Goal: Task Accomplishment & Management: Manage account settings

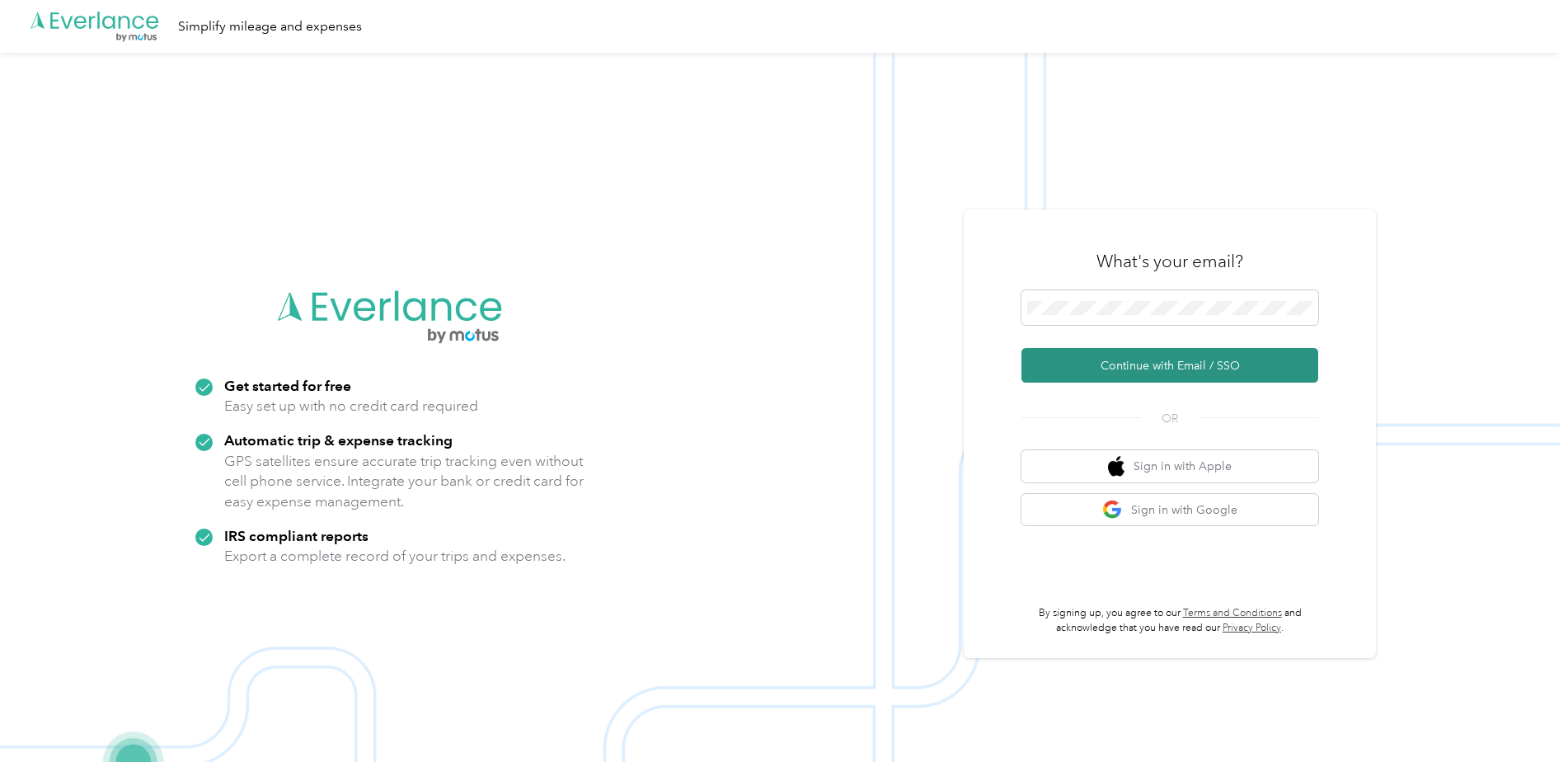
click at [1136, 367] on button "Continue with Email / SSO" at bounding box center [1170, 366] width 297 height 35
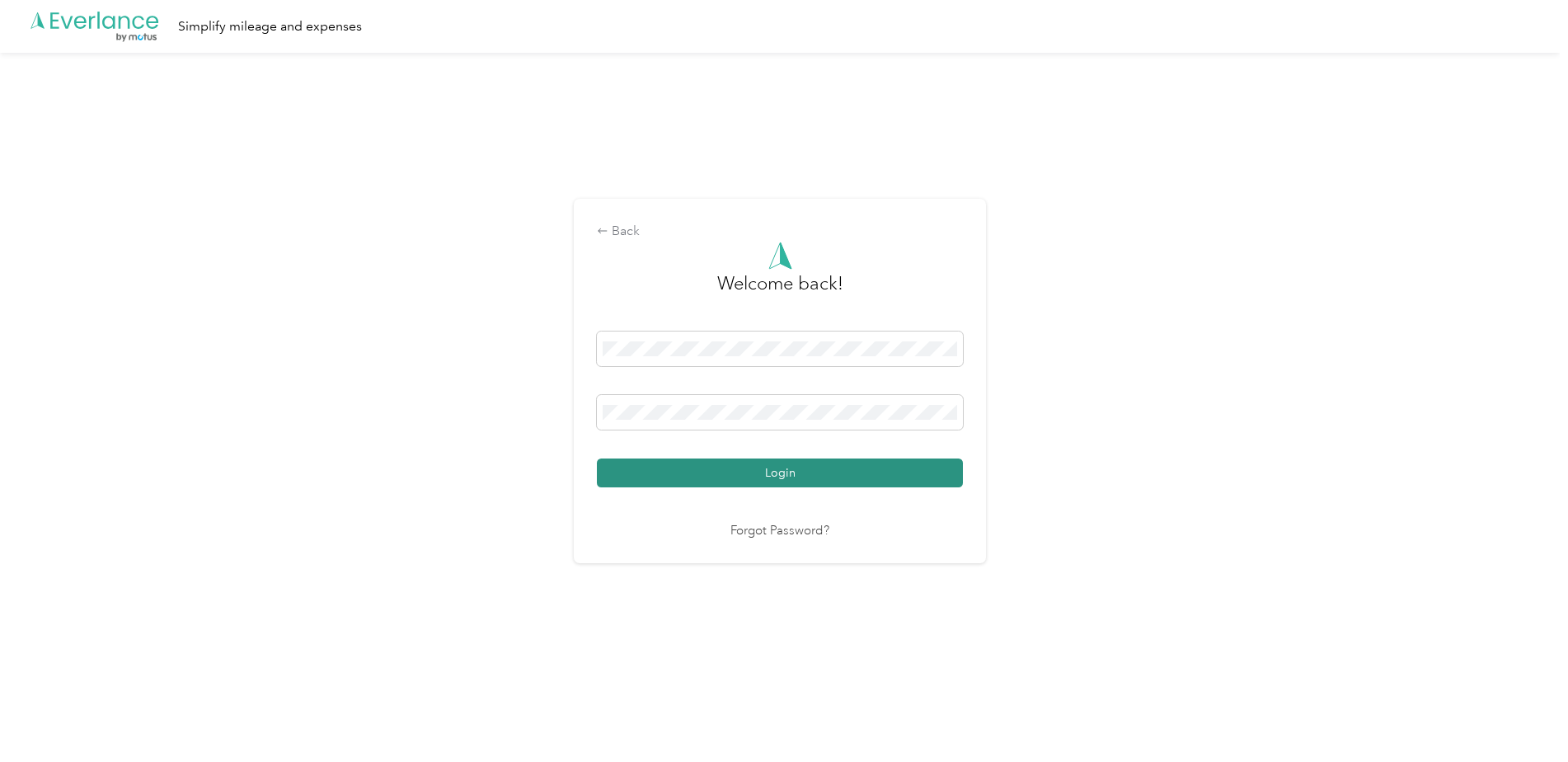
click at [813, 473] on button "Login" at bounding box center [780, 472] width 366 height 29
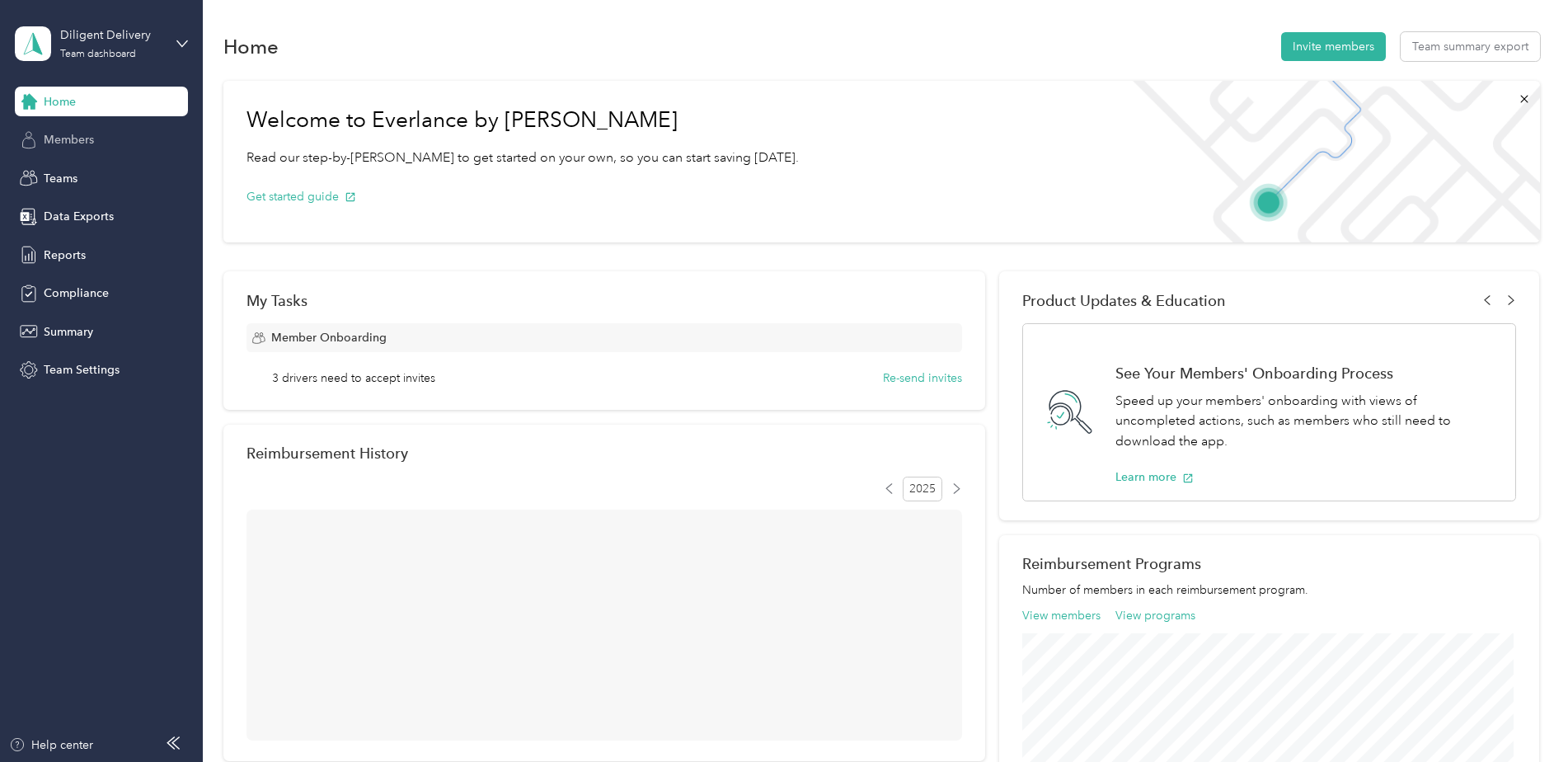
click at [73, 136] on span "Members" at bounding box center [68, 140] width 50 height 17
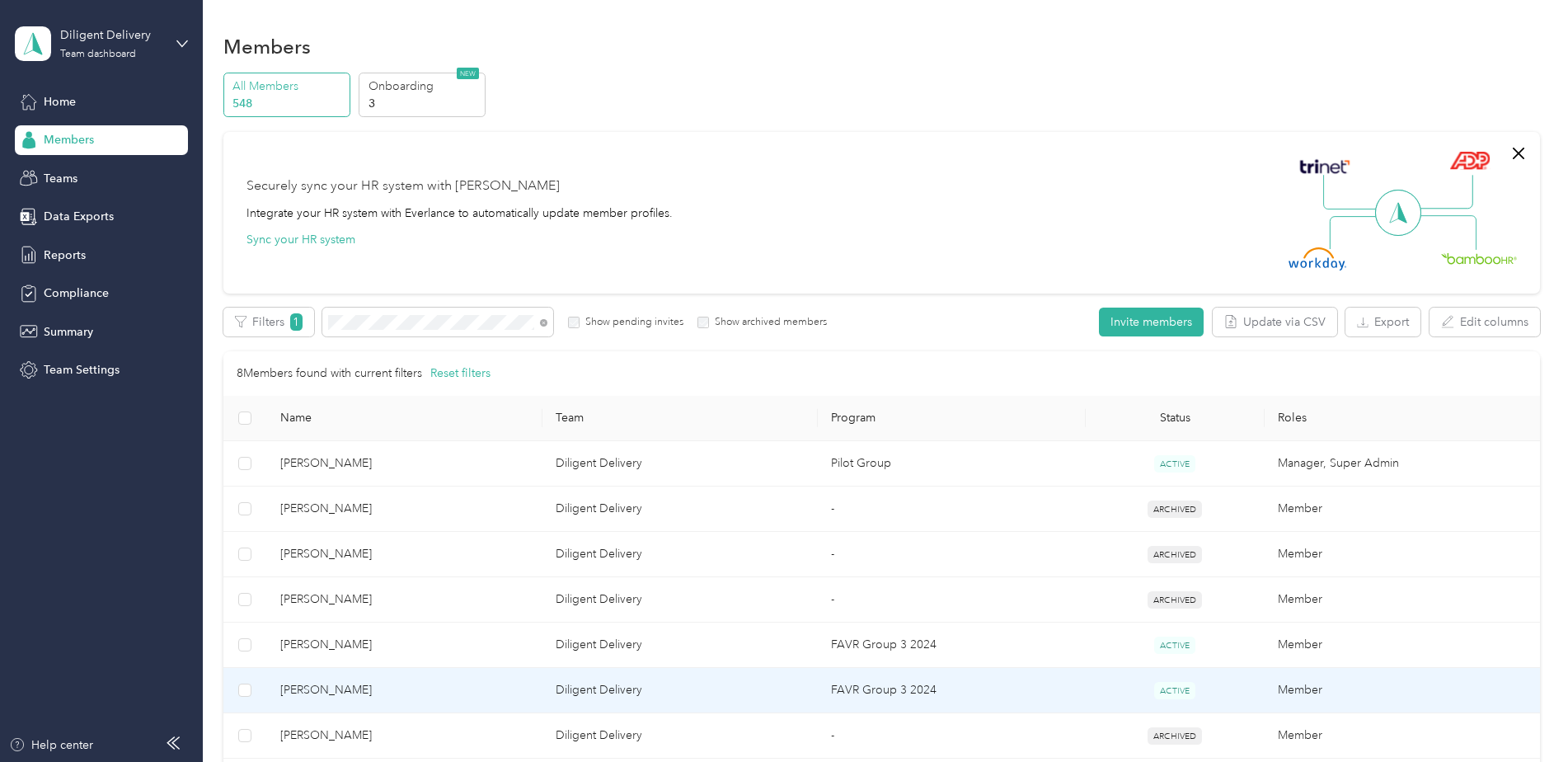
click at [1031, 688] on td "FAVR Group 3 2024" at bounding box center [952, 690] width 268 height 45
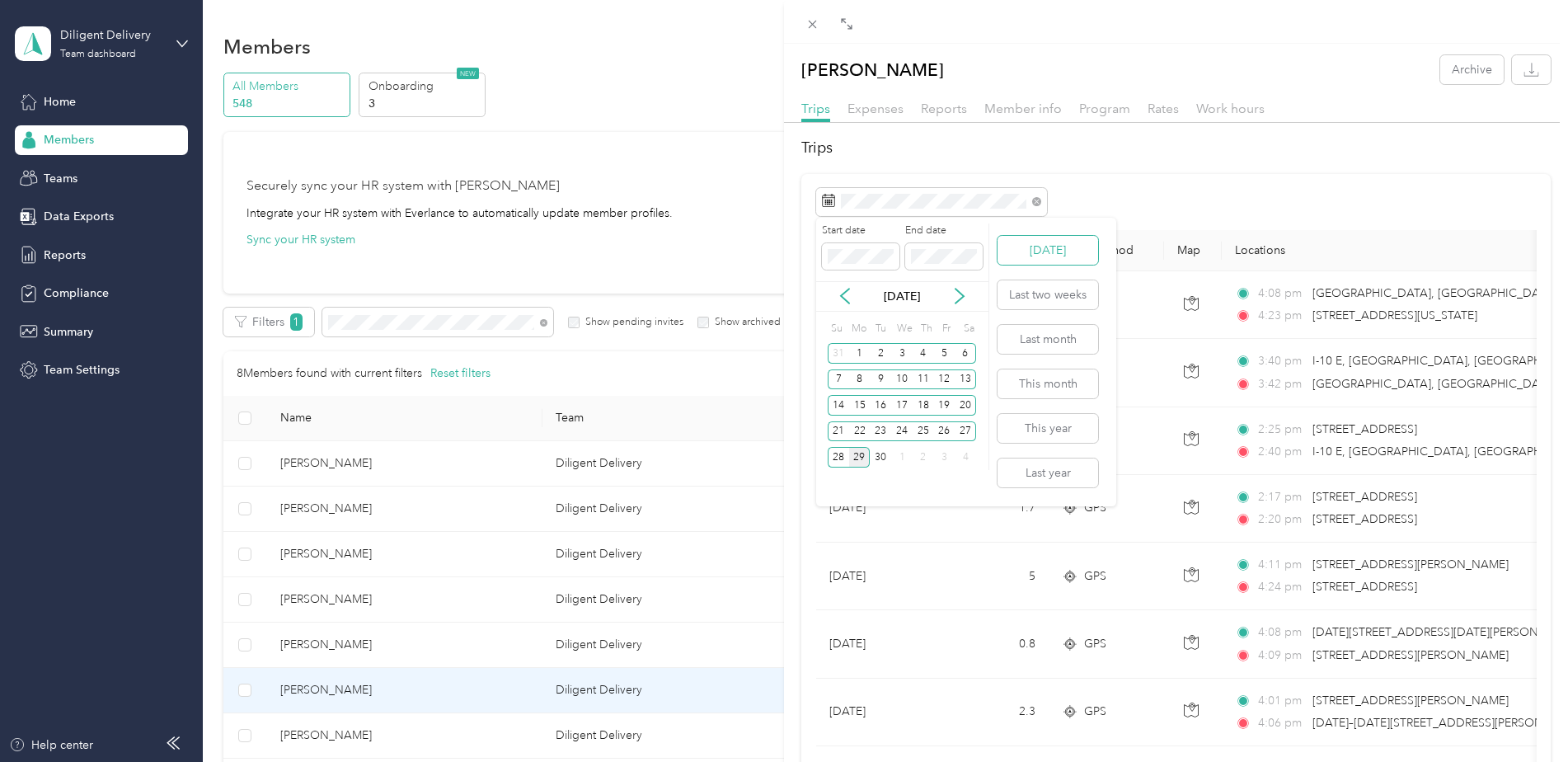
click at [1057, 250] on button "[DATE]" at bounding box center [1047, 250] width 101 height 29
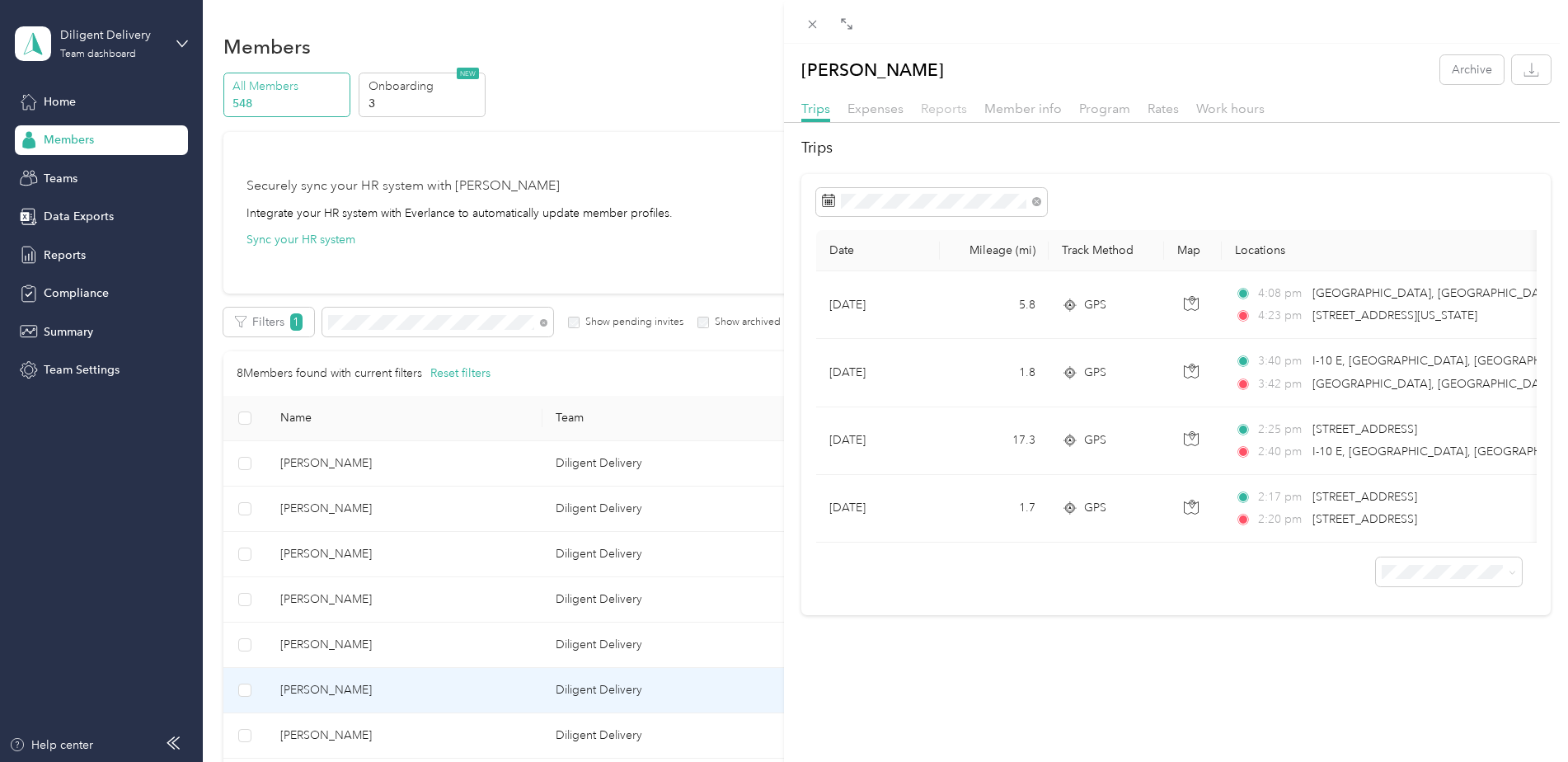
click at [945, 112] on span "Reports" at bounding box center [944, 108] width 46 height 16
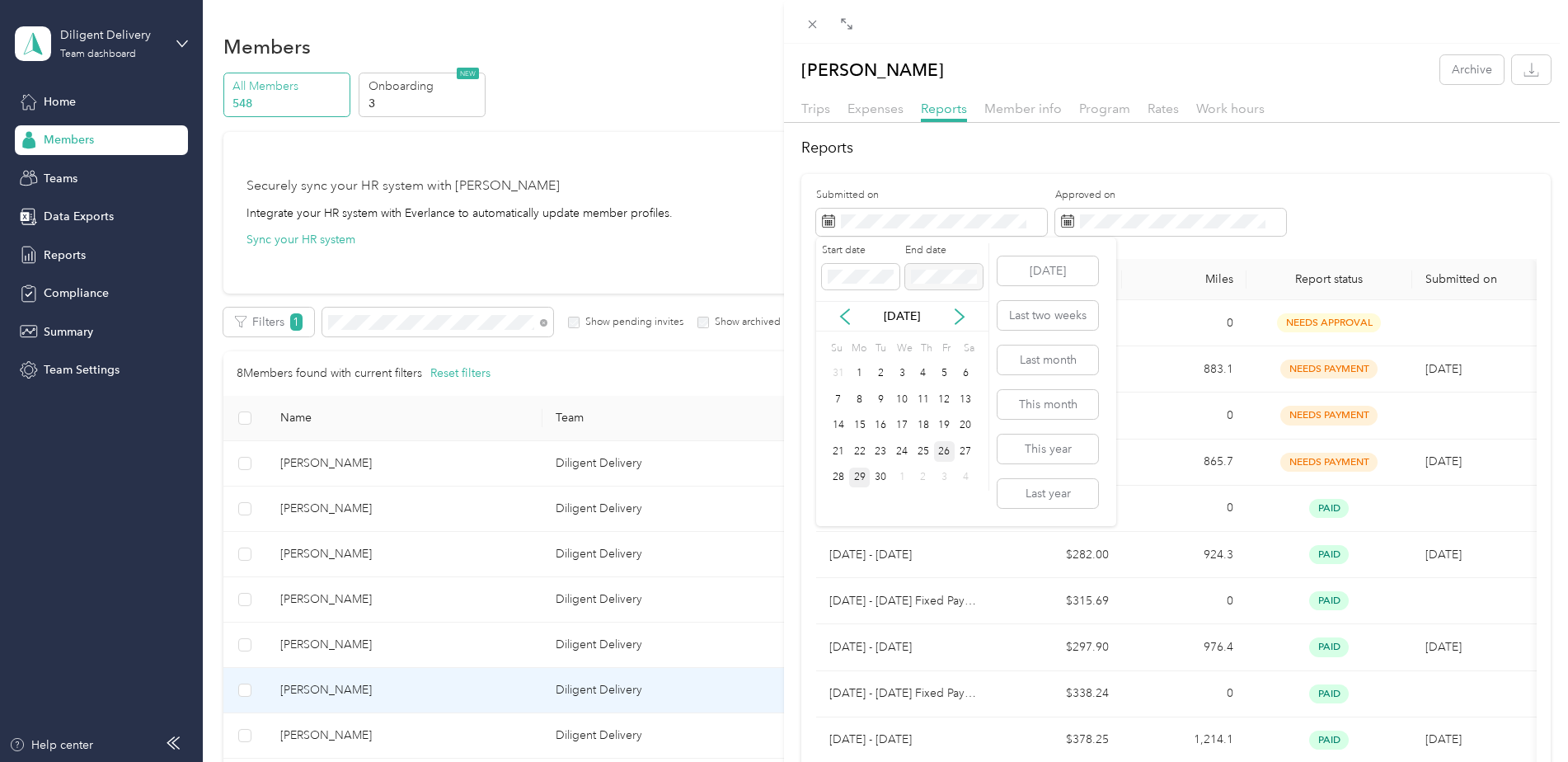
click at [945, 453] on div "26" at bounding box center [945, 451] width 22 height 21
click at [942, 443] on div "26" at bounding box center [945, 451] width 22 height 21
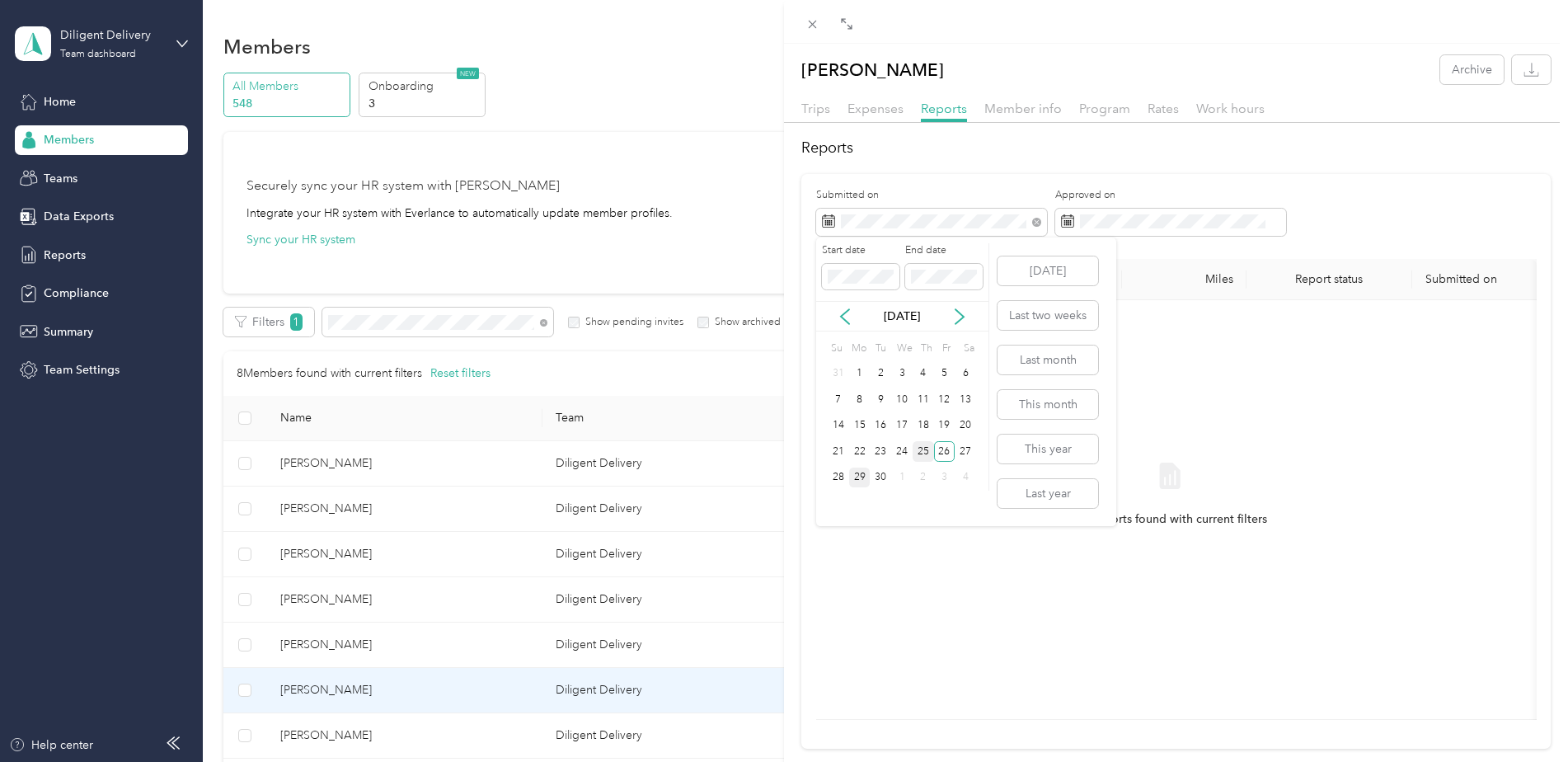
click at [926, 458] on div "25" at bounding box center [923, 451] width 22 height 21
click at [925, 452] on div "25" at bounding box center [923, 451] width 22 height 21
click at [817, 110] on span "Trips" at bounding box center [816, 108] width 29 height 16
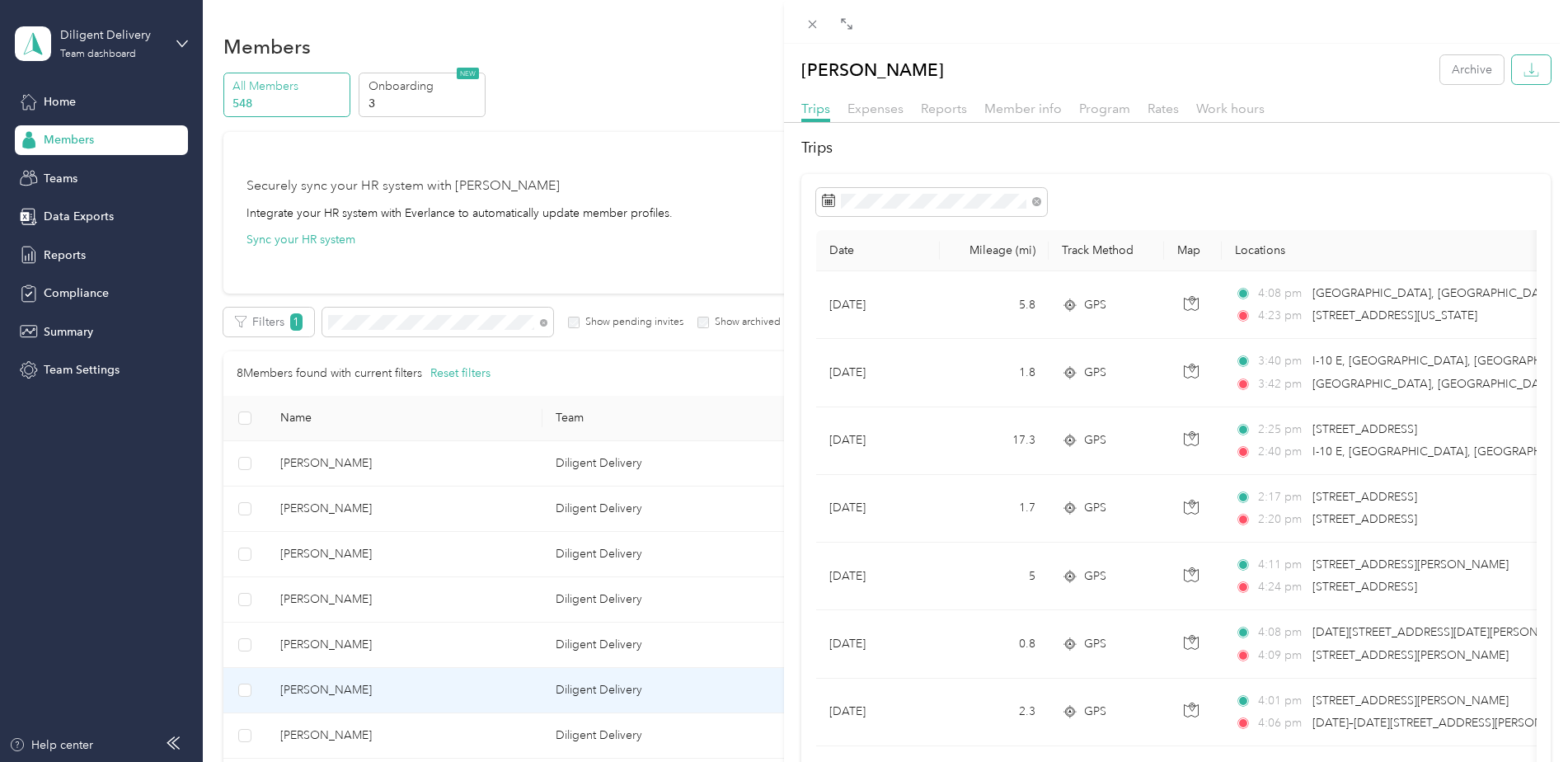
click at [1516, 79] on button "button" at bounding box center [1531, 69] width 38 height 29
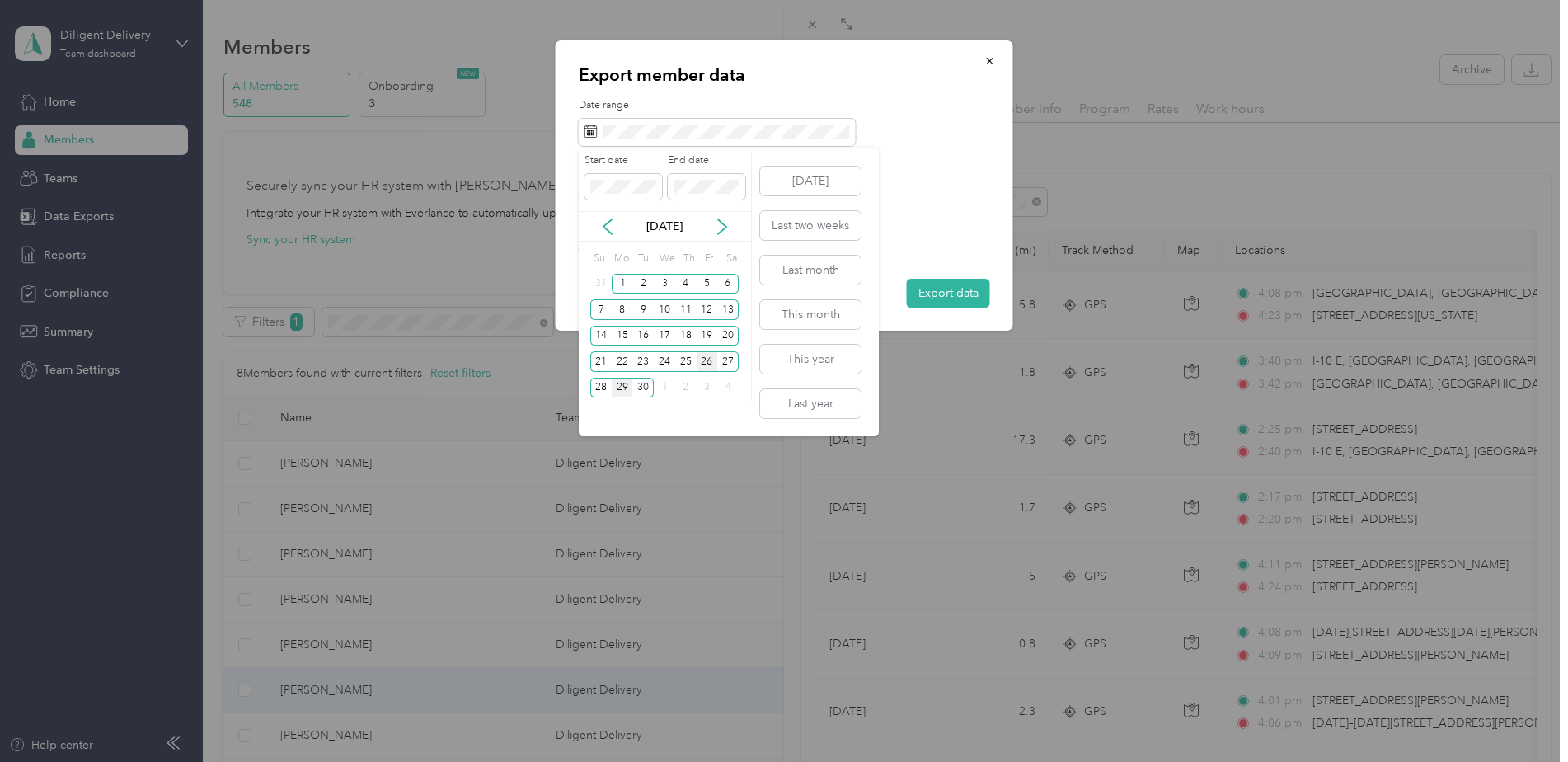
click at [701, 365] on div "26" at bounding box center [707, 361] width 22 height 21
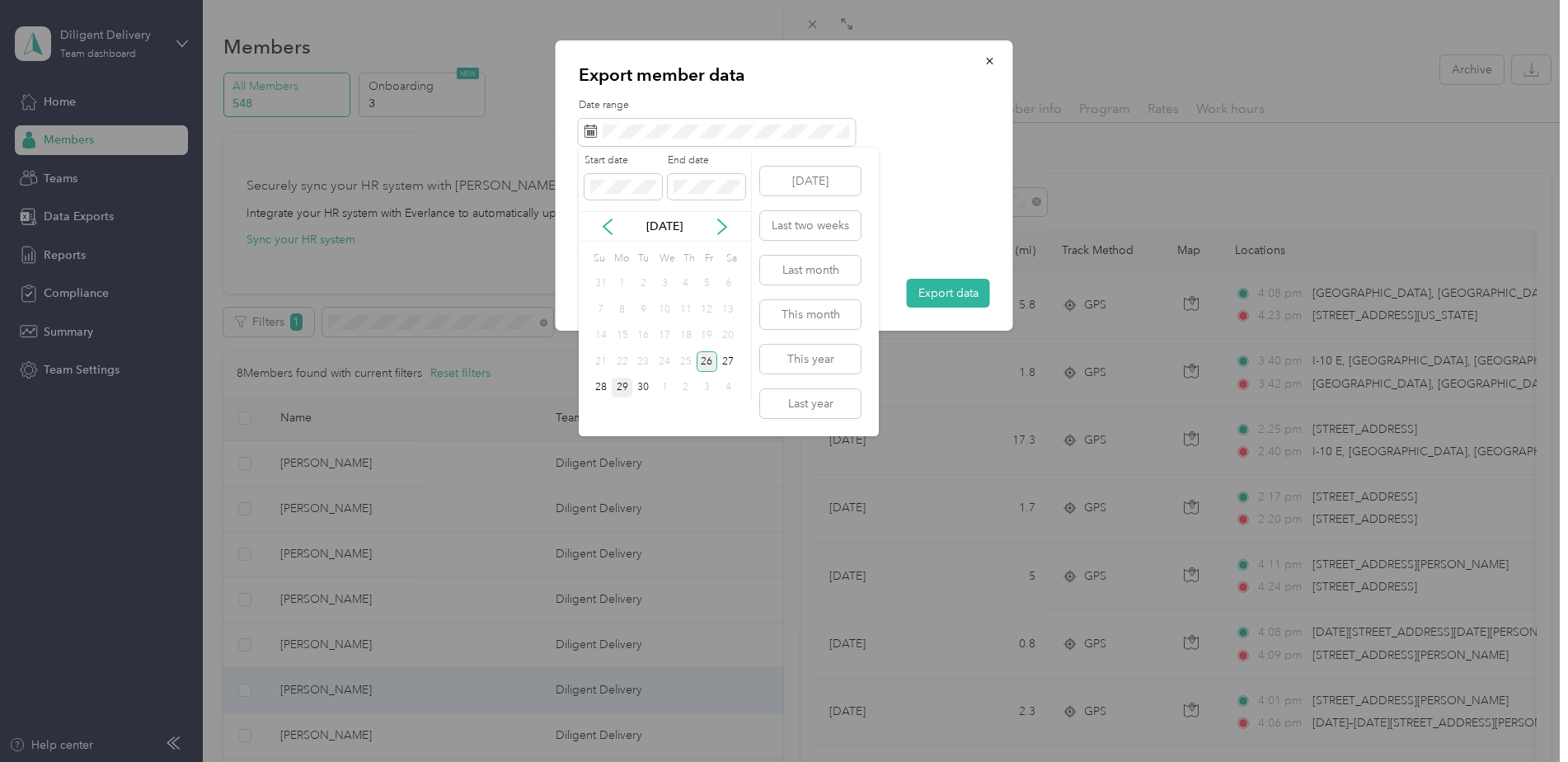
click at [706, 365] on div "26" at bounding box center [707, 361] width 22 height 21
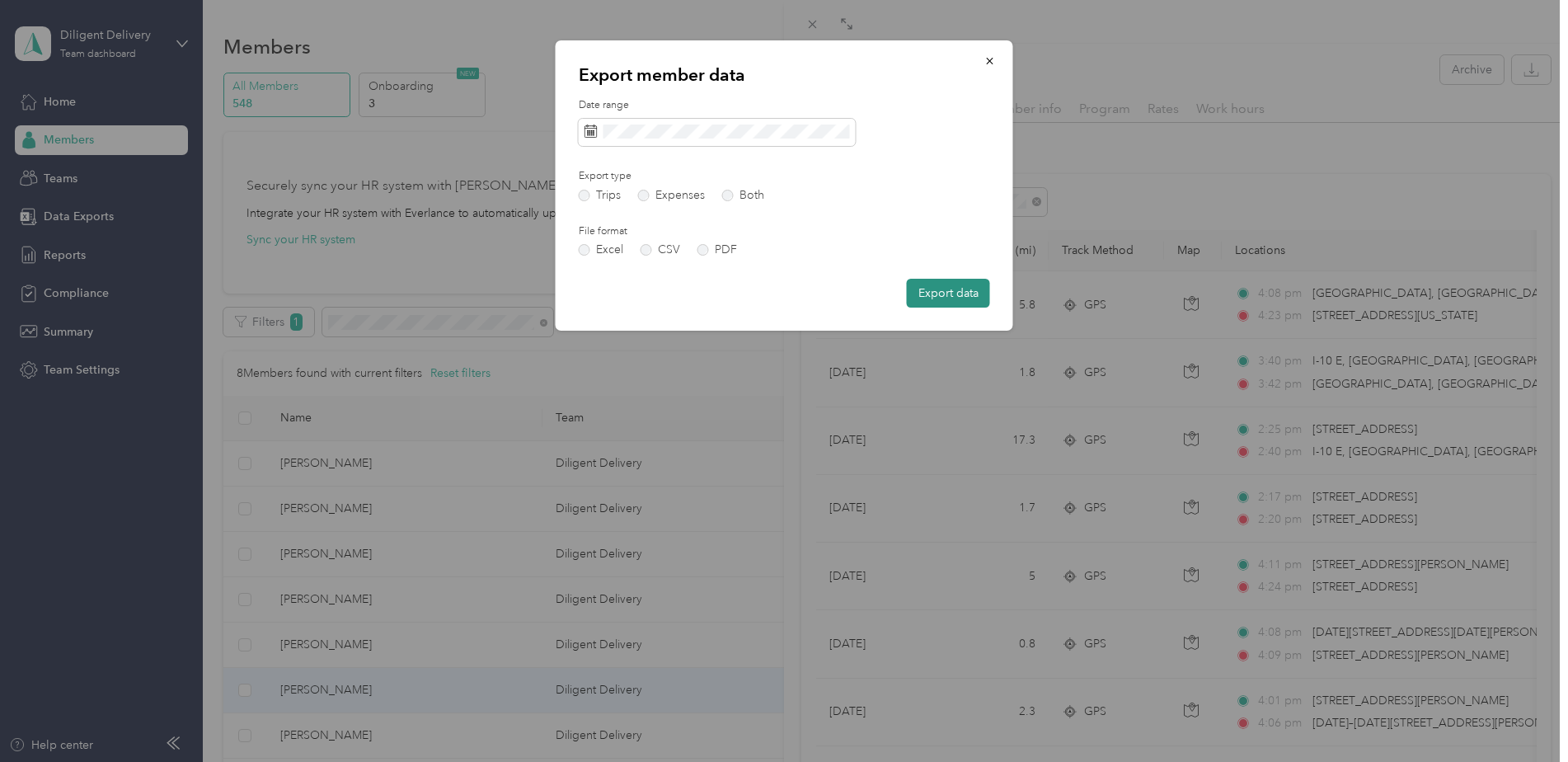
click at [934, 290] on button "Export data" at bounding box center [948, 293] width 83 height 29
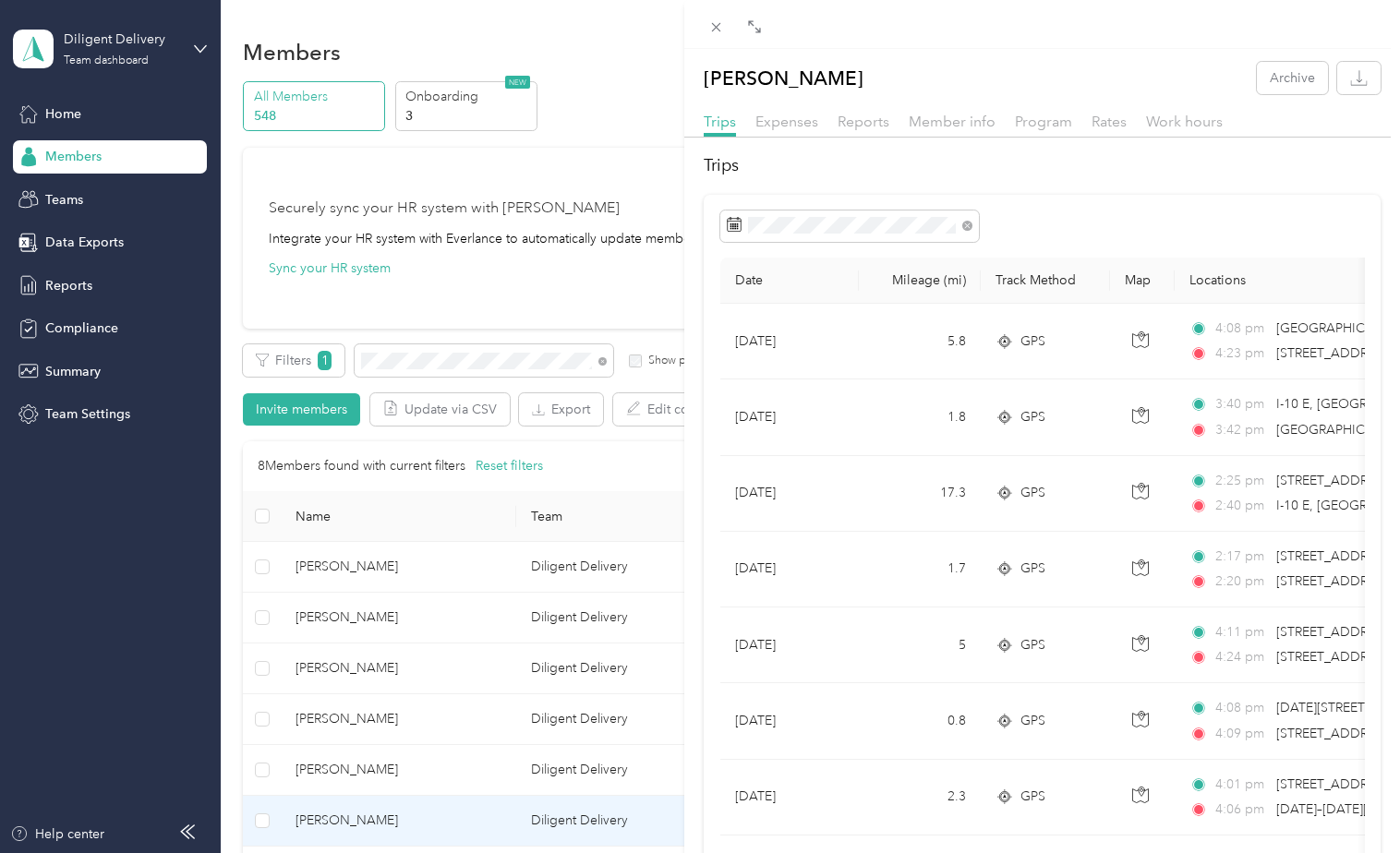
drag, startPoint x: 1045, startPoint y: 190, endPoint x: 1226, endPoint y: 170, distance: 182.1
click at [1343, 91] on button "button" at bounding box center [1359, 77] width 43 height 32
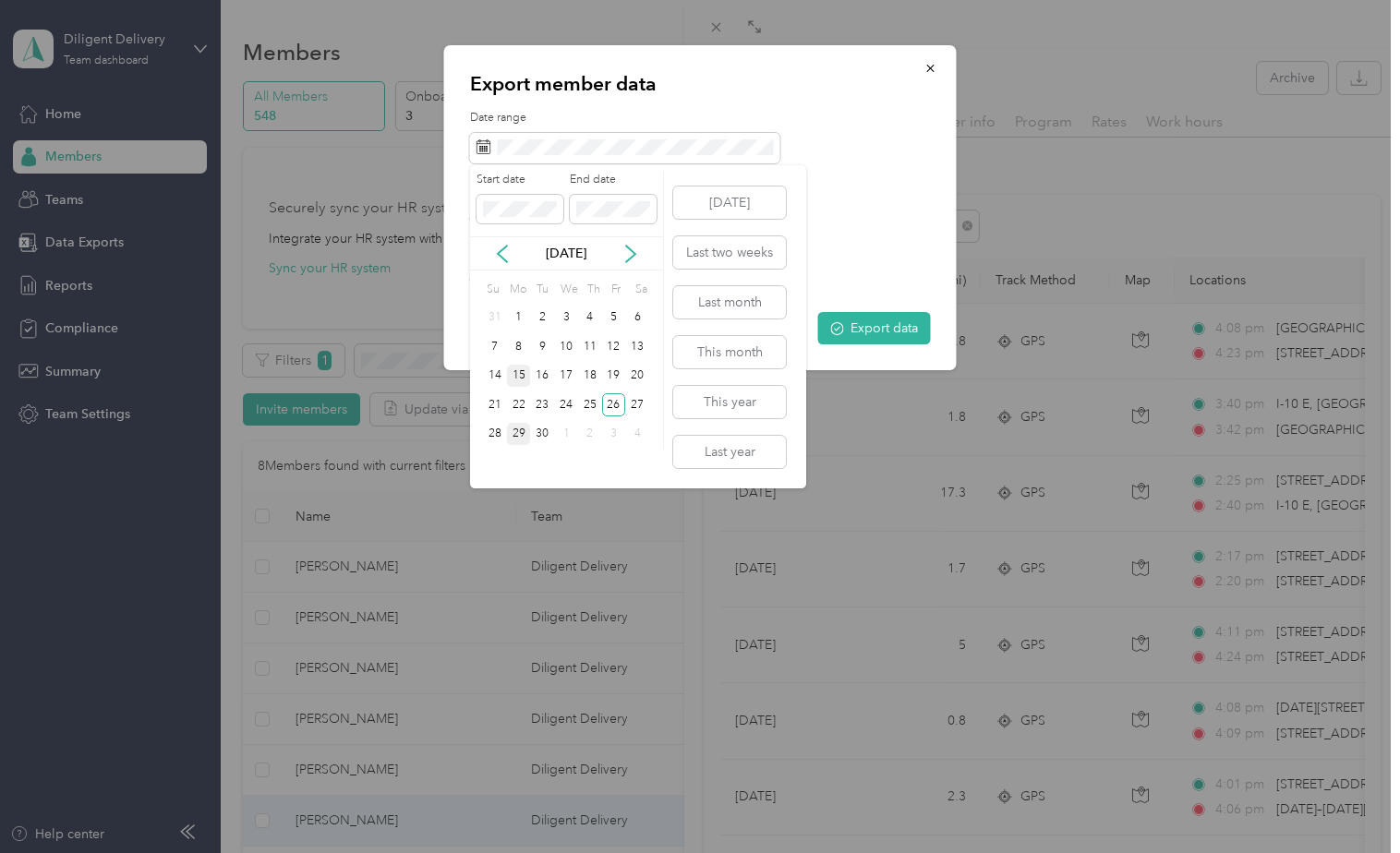
click at [516, 378] on div "15" at bounding box center [518, 376] width 24 height 24
click at [616, 404] on div "26" at bounding box center [613, 404] width 24 height 24
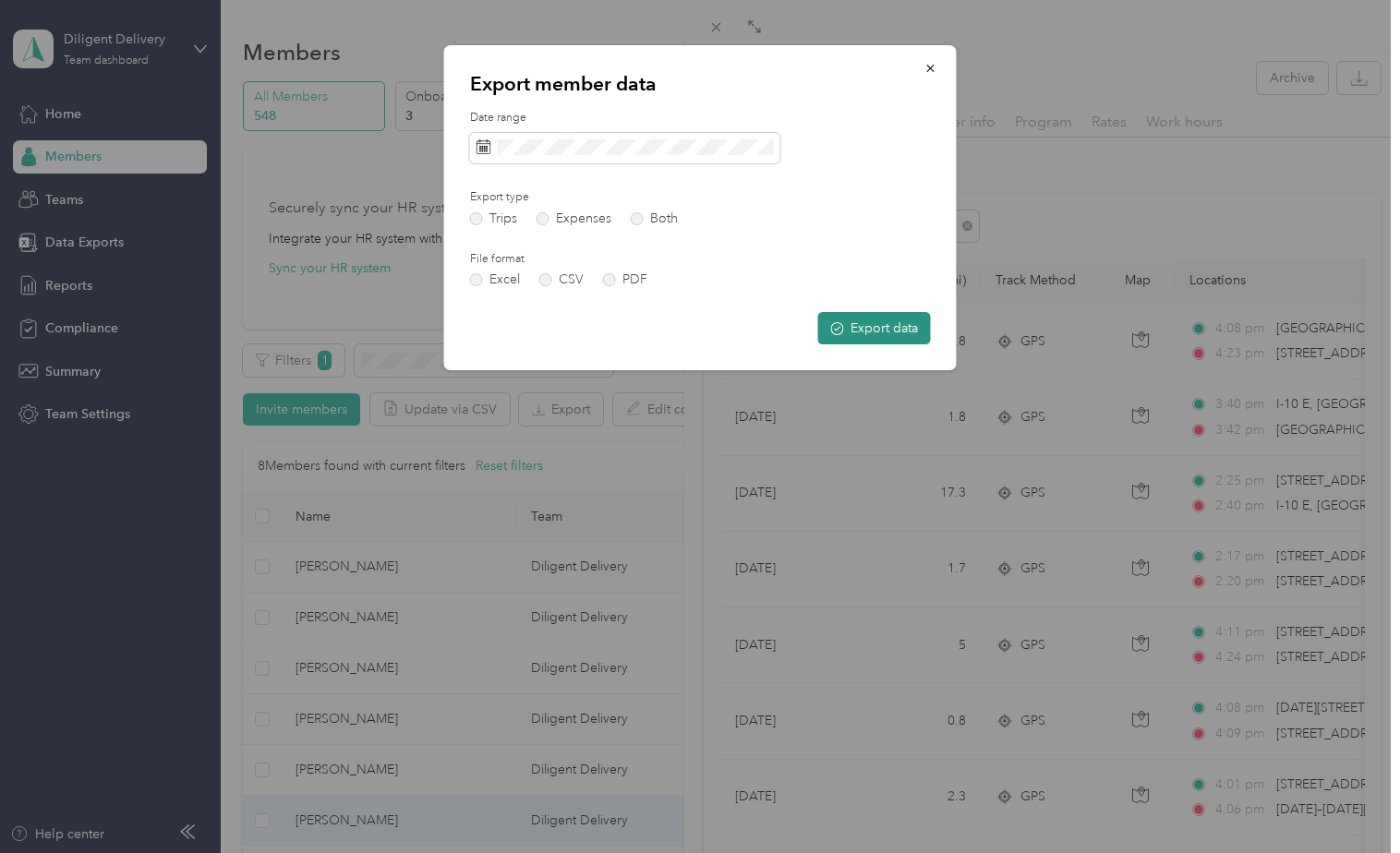
click at [873, 322] on button "Export data" at bounding box center [874, 328] width 113 height 32
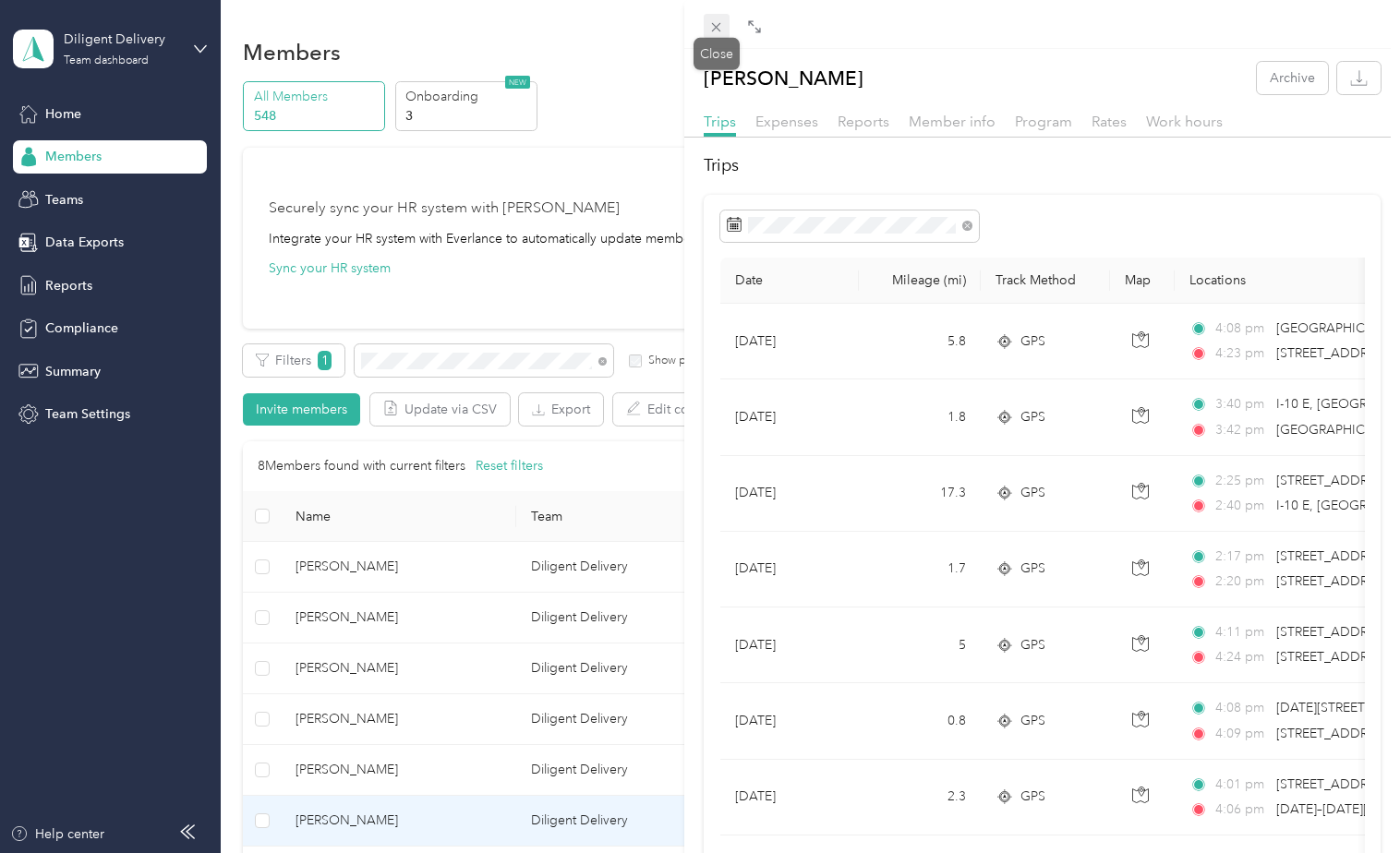
click at [712, 17] on span at bounding box center [716, 26] width 25 height 25
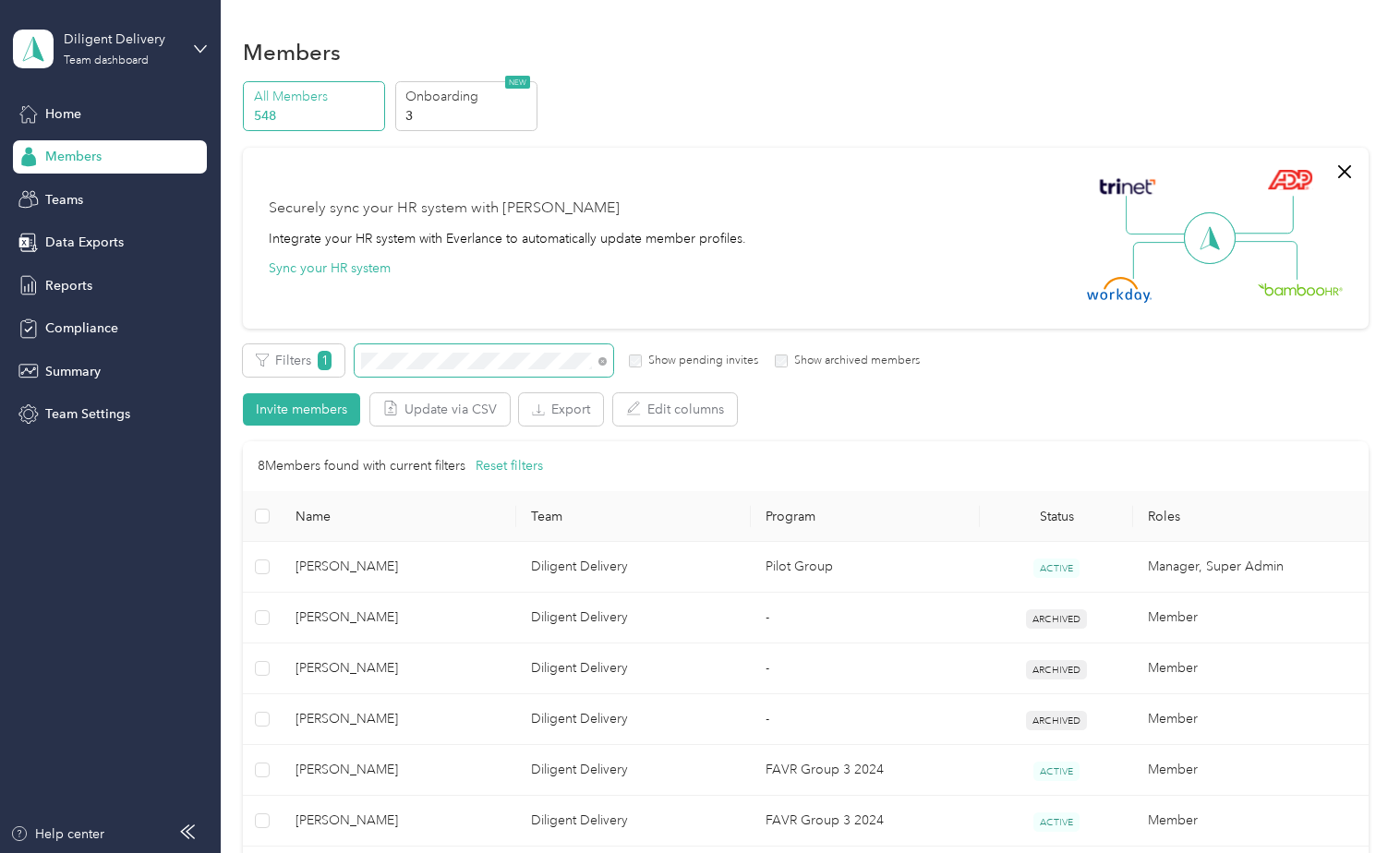
click at [445, 352] on span at bounding box center [484, 360] width 259 height 32
click at [314, 376] on div "Filters 1 Show pending invites Show archived members" at bounding box center [581, 360] width 677 height 32
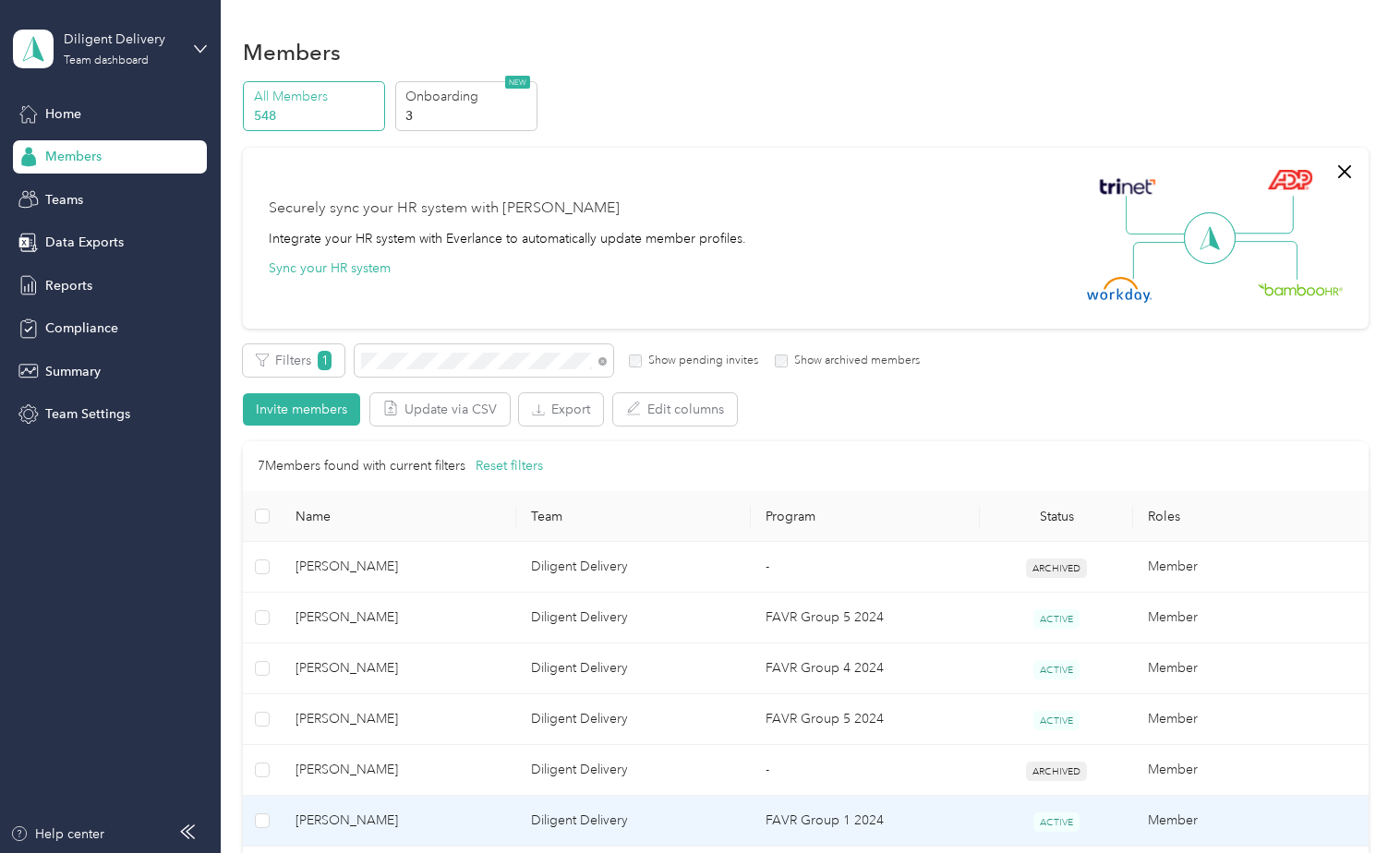
click at [880, 817] on td "FAVR Group 1 2024" at bounding box center [865, 821] width 229 height 51
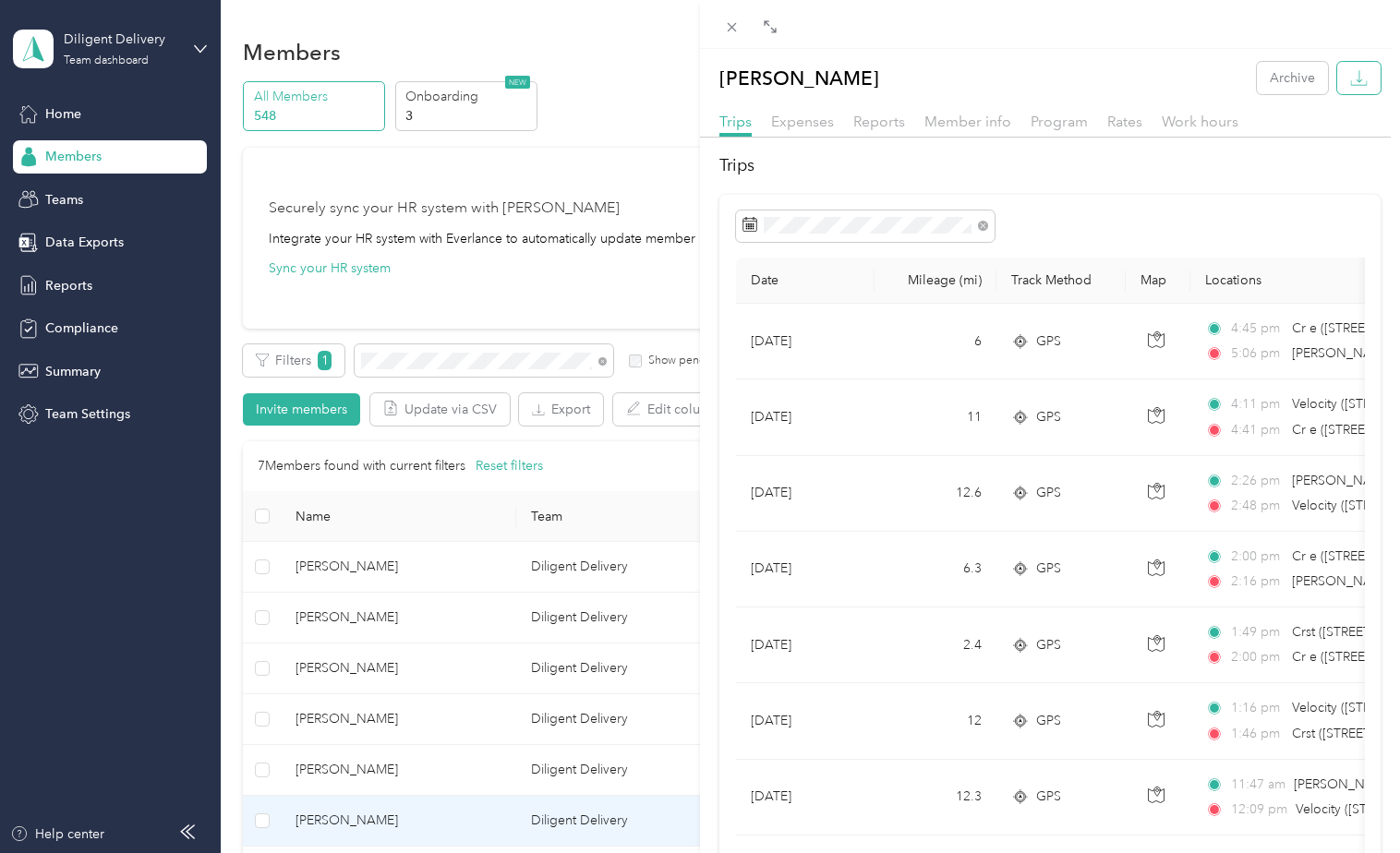
click at [1350, 81] on icon "button" at bounding box center [1359, 78] width 18 height 18
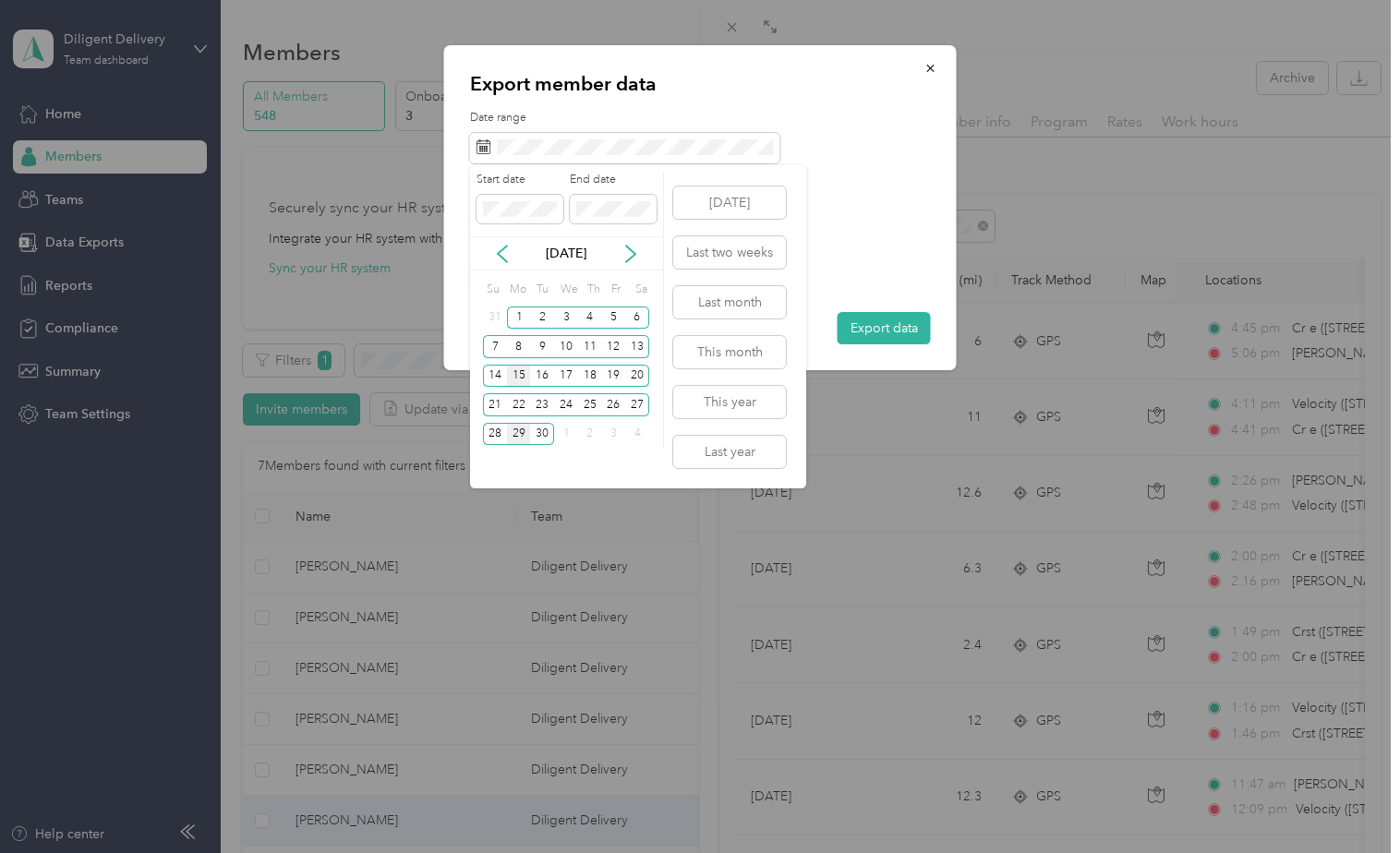
click at [511, 372] on div "15" at bounding box center [518, 376] width 24 height 24
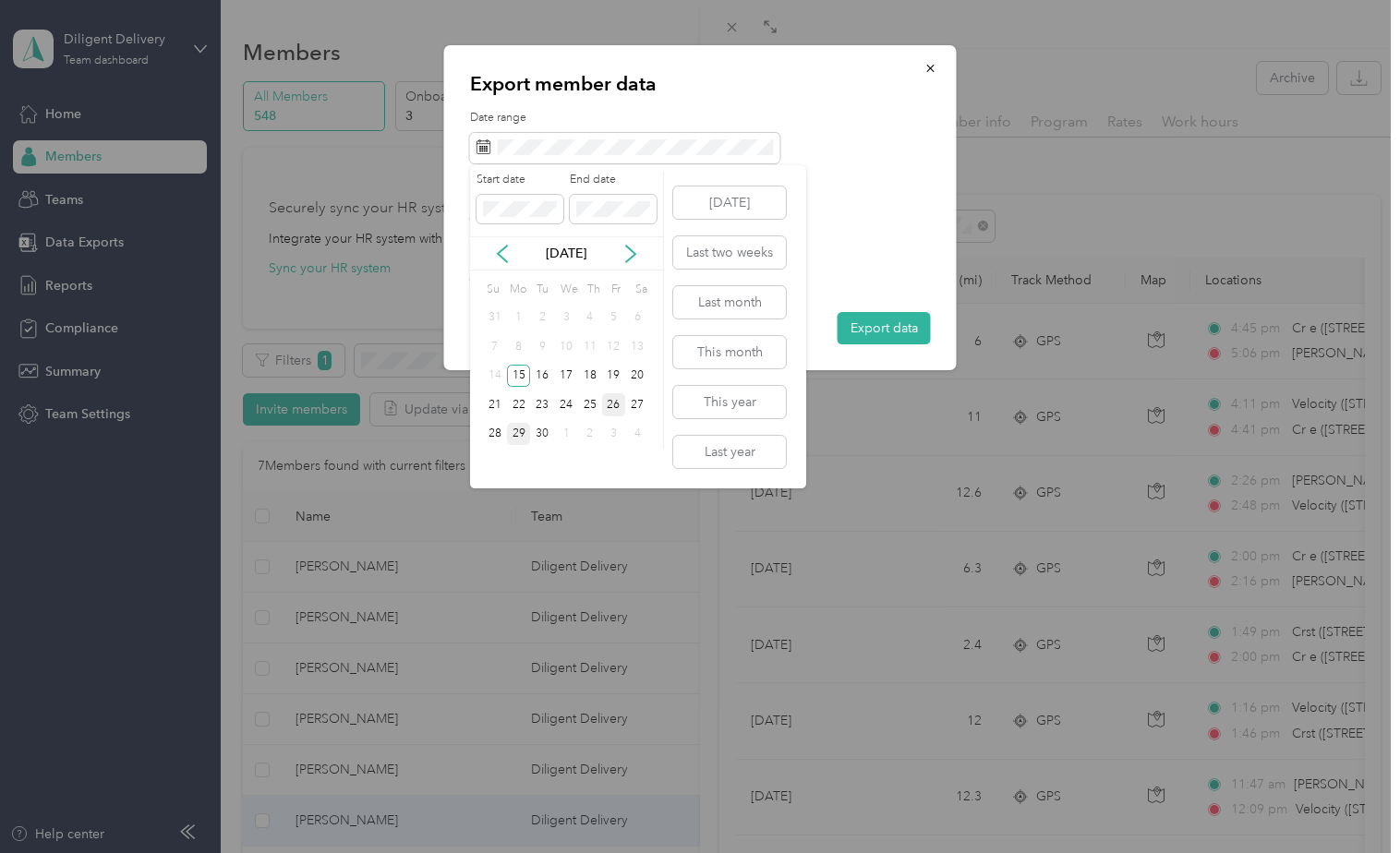
click at [609, 404] on div "26" at bounding box center [613, 404] width 24 height 24
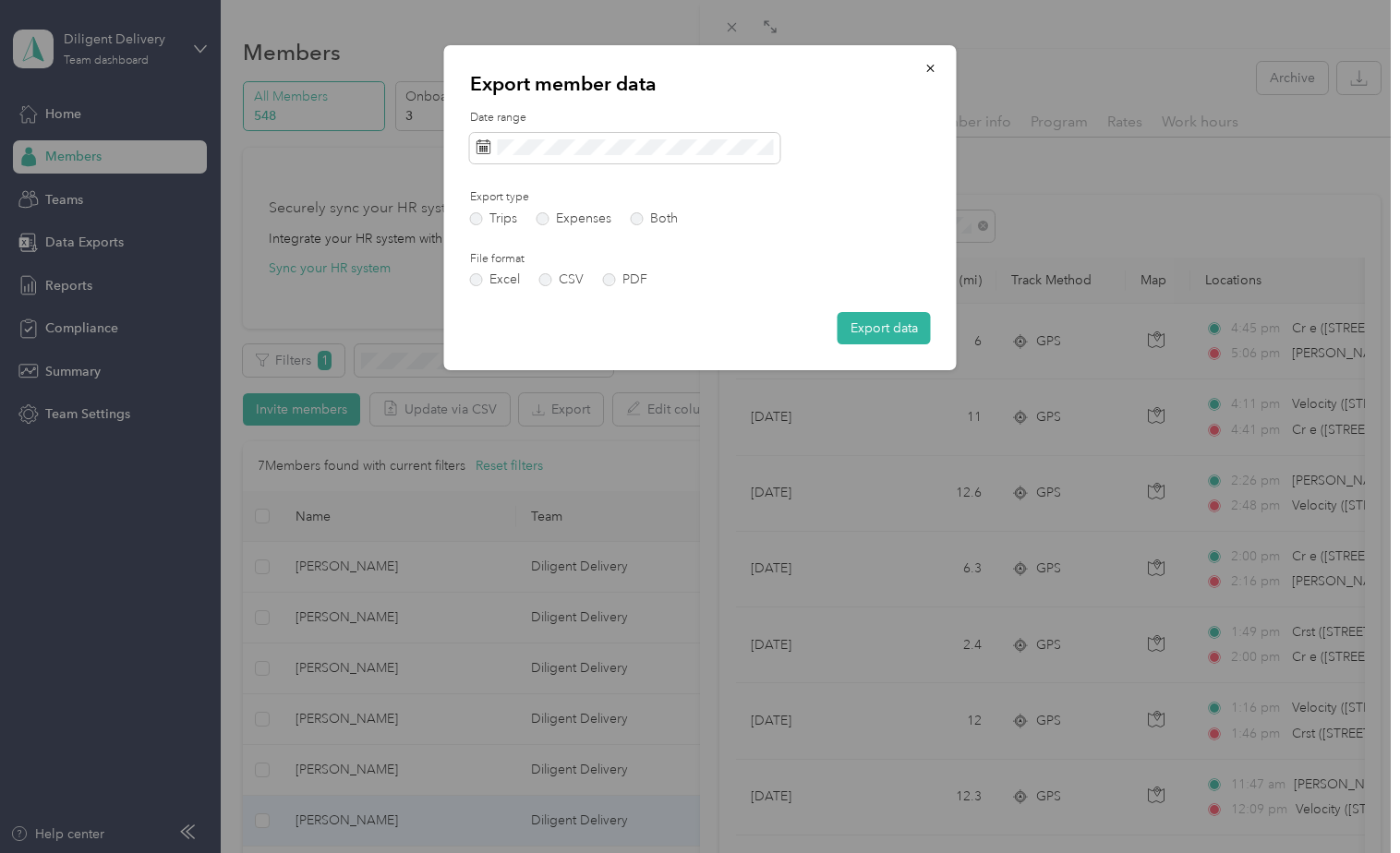
click at [883, 317] on button "Export data" at bounding box center [884, 328] width 93 height 32
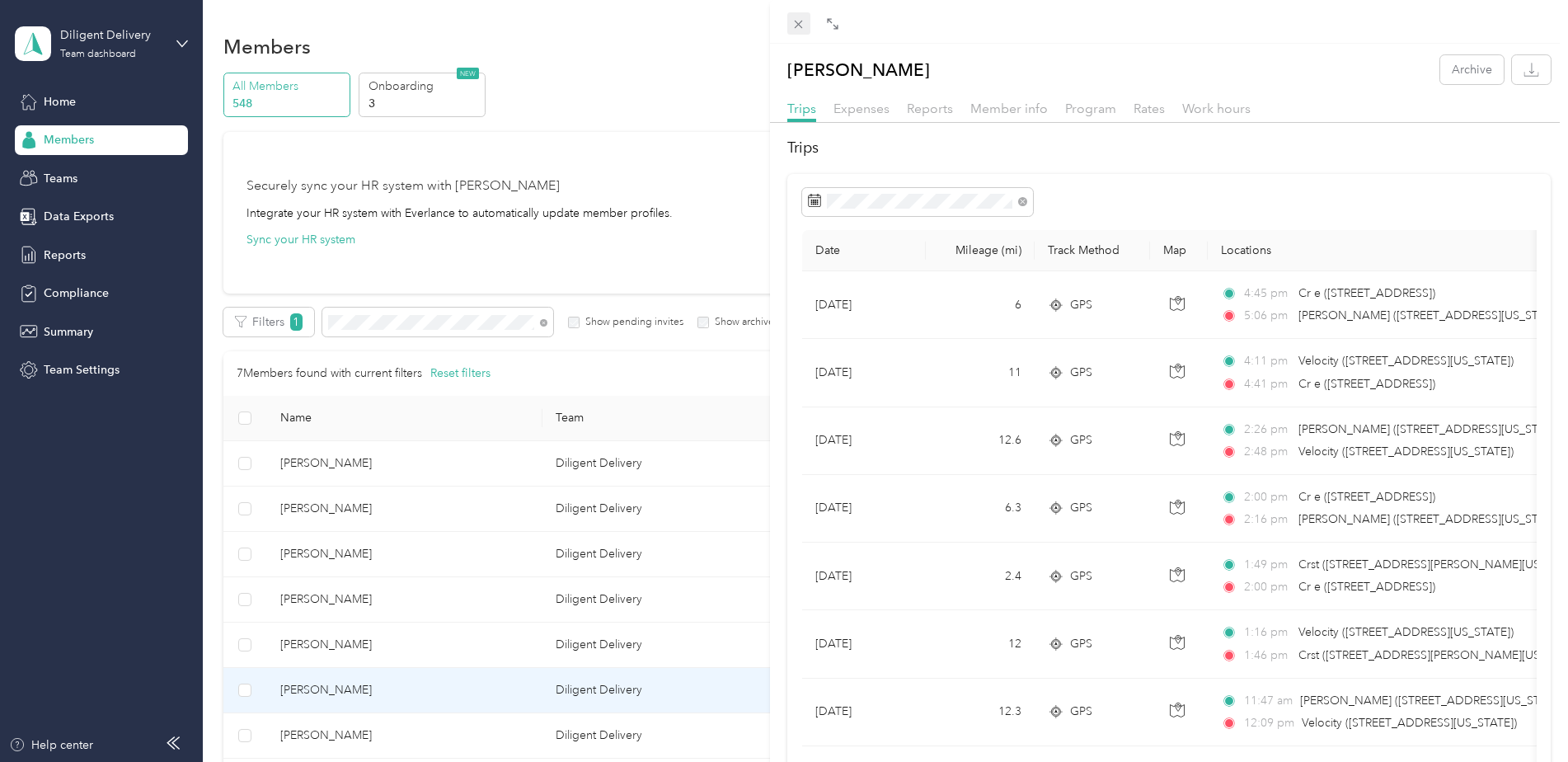
click at [803, 31] on icon at bounding box center [799, 24] width 14 height 14
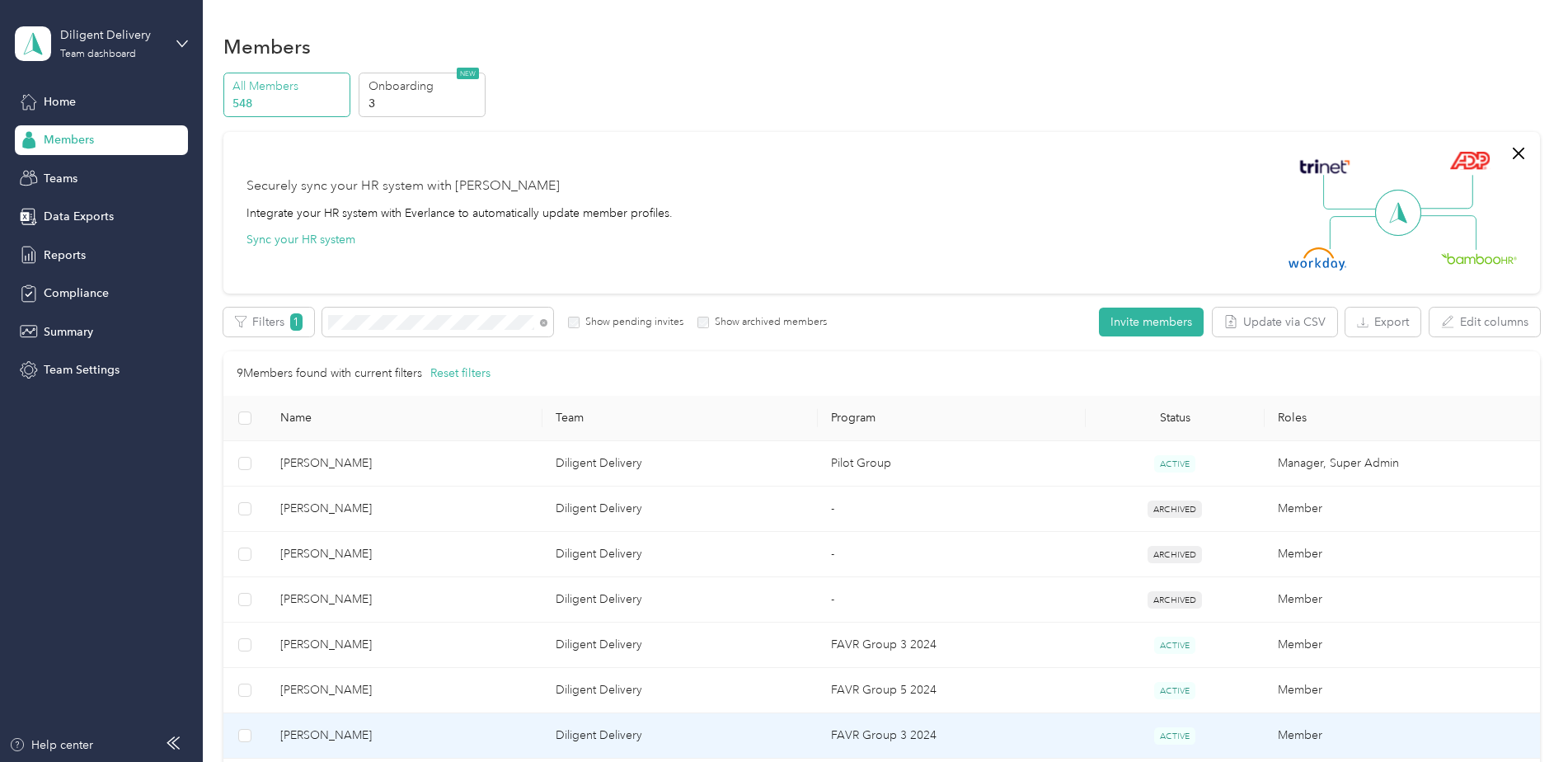
click at [1058, 734] on td "FAVR Group 3 2024" at bounding box center [952, 736] width 268 height 45
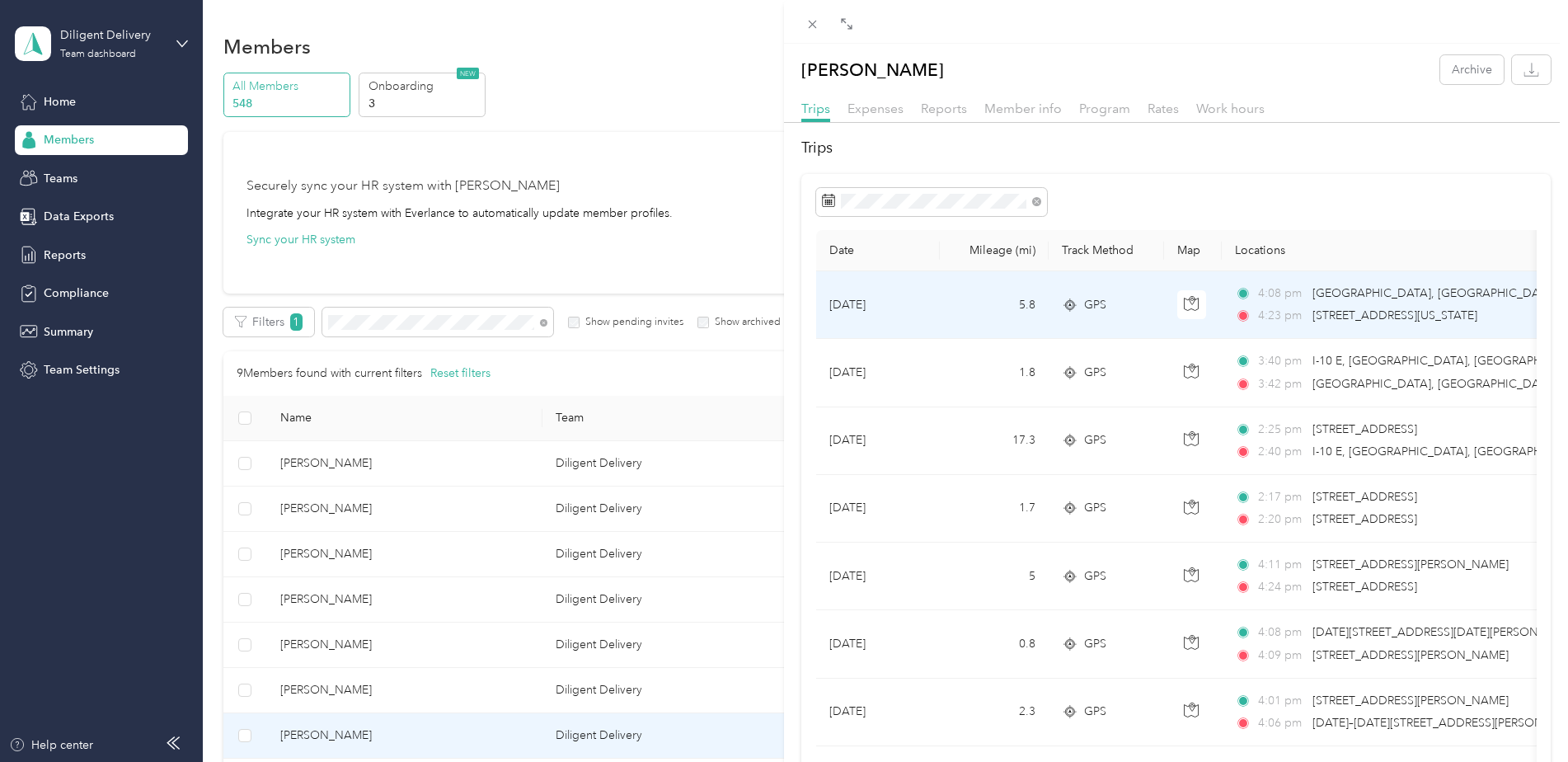
click at [945, 299] on td "5.8" at bounding box center [994, 304] width 108 height 67
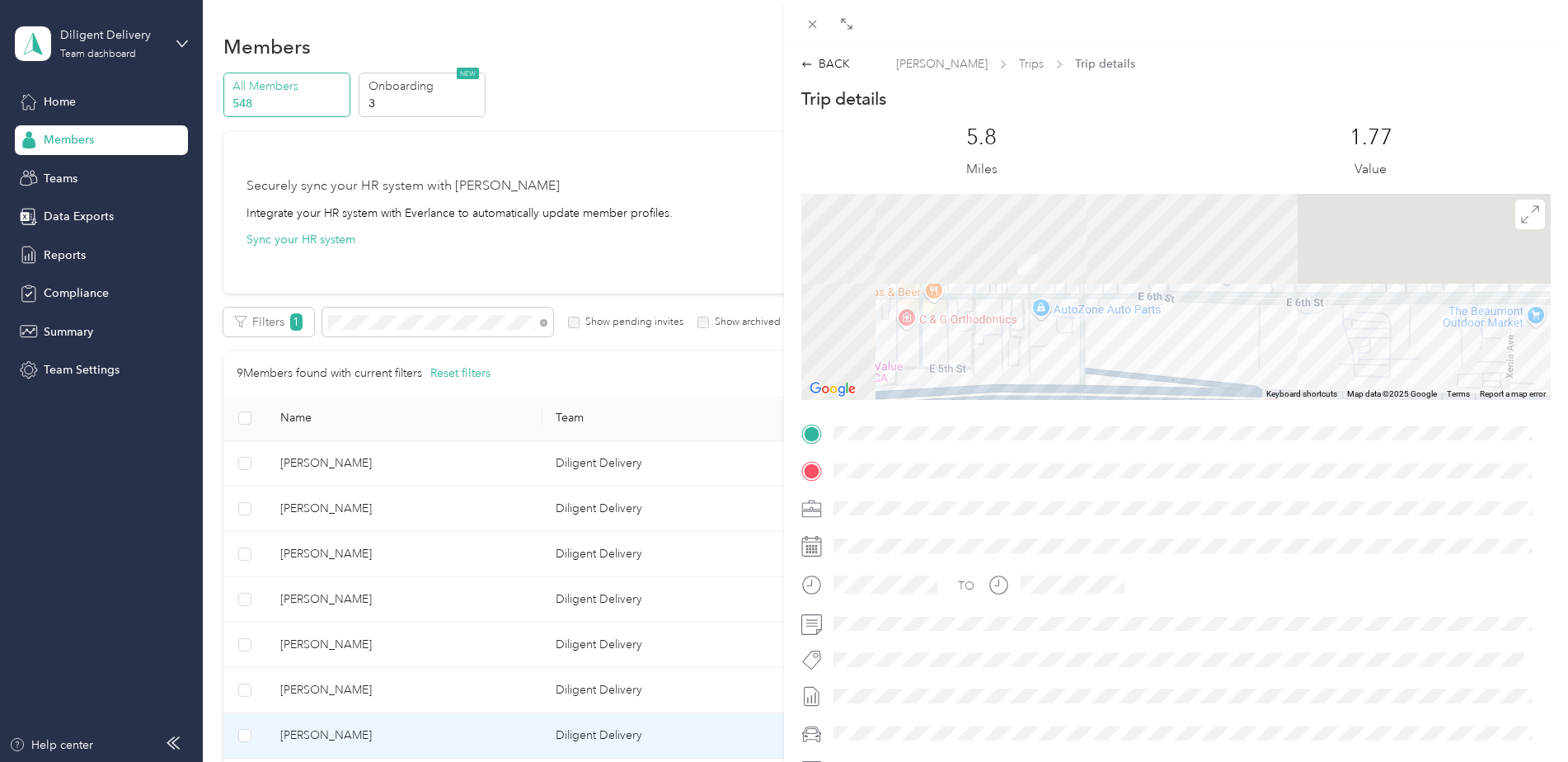
click at [1130, 469] on div "Trip details This trip cannot be edited because it is either under review, appr…" at bounding box center [1176, 455] width 750 height 735
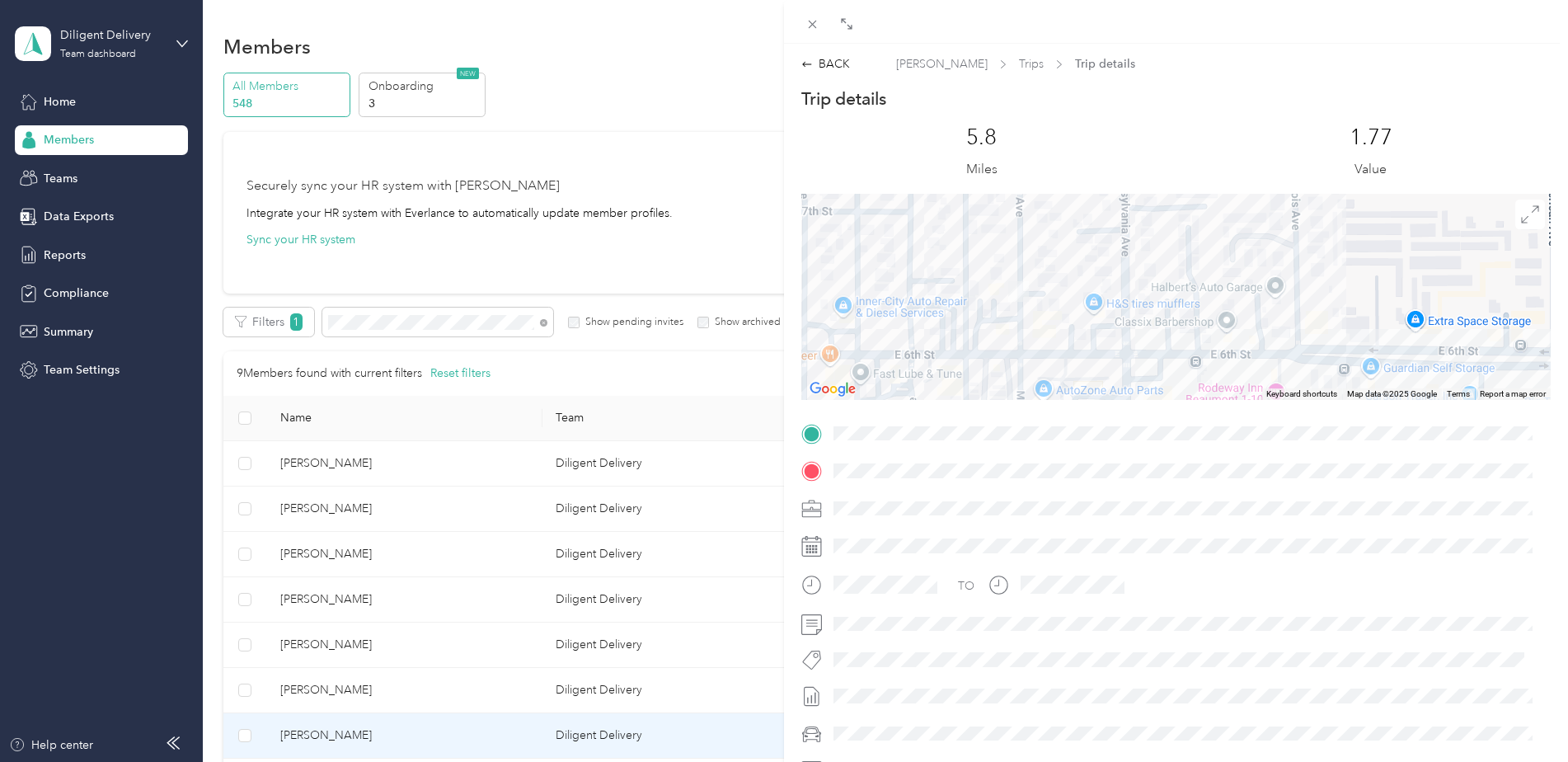
drag, startPoint x: 1034, startPoint y: 275, endPoint x: 1018, endPoint y: 352, distance: 78.6
click at [1018, 352] on div at bounding box center [1176, 297] width 750 height 206
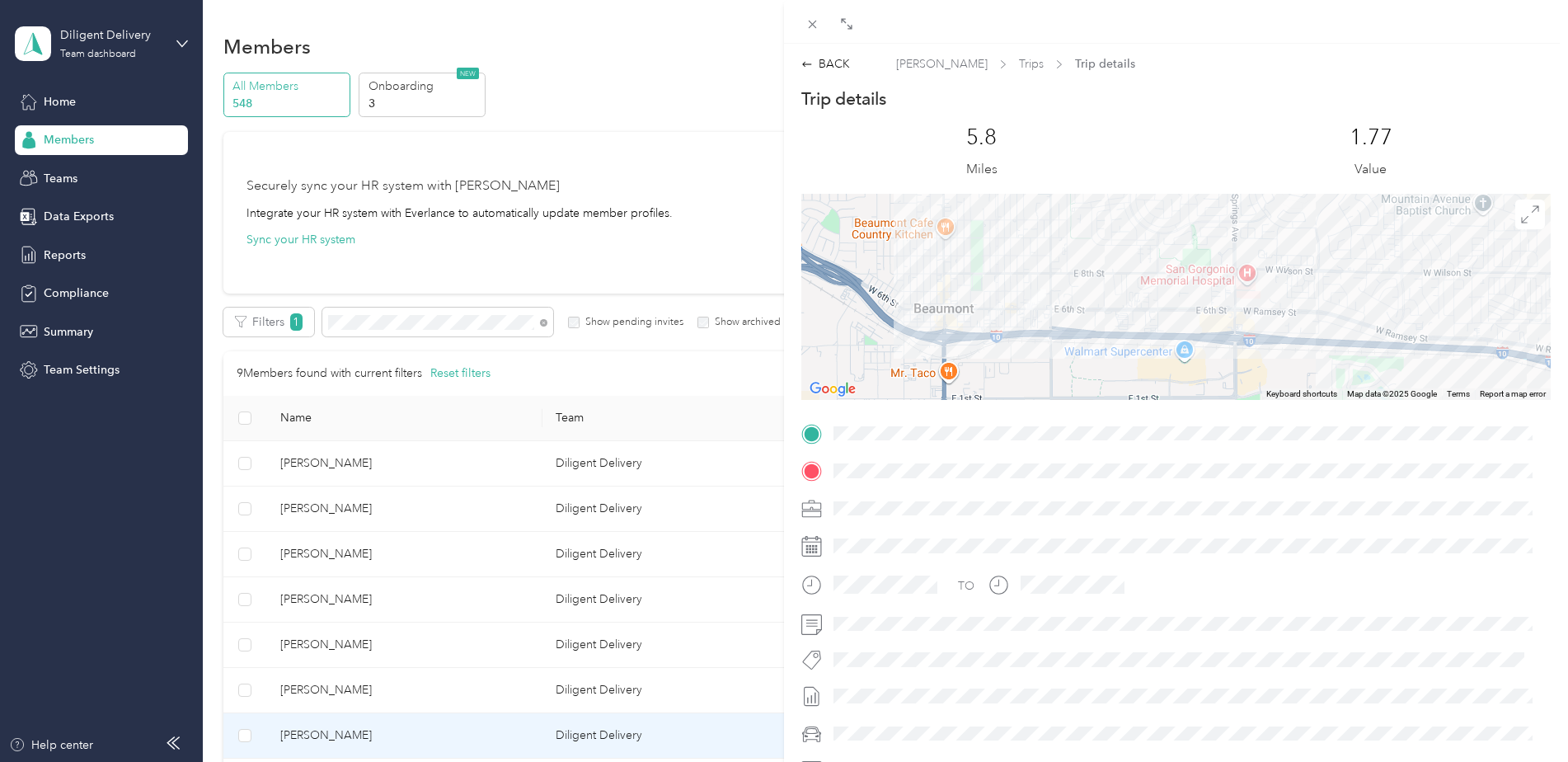
click at [818, 73] on div "BACK [PERSON_NAME] Trips Trip details Trip details This trip cannot be edited b…" at bounding box center [1176, 437] width 784 height 765
click at [819, 69] on div "BACK" at bounding box center [826, 64] width 49 height 17
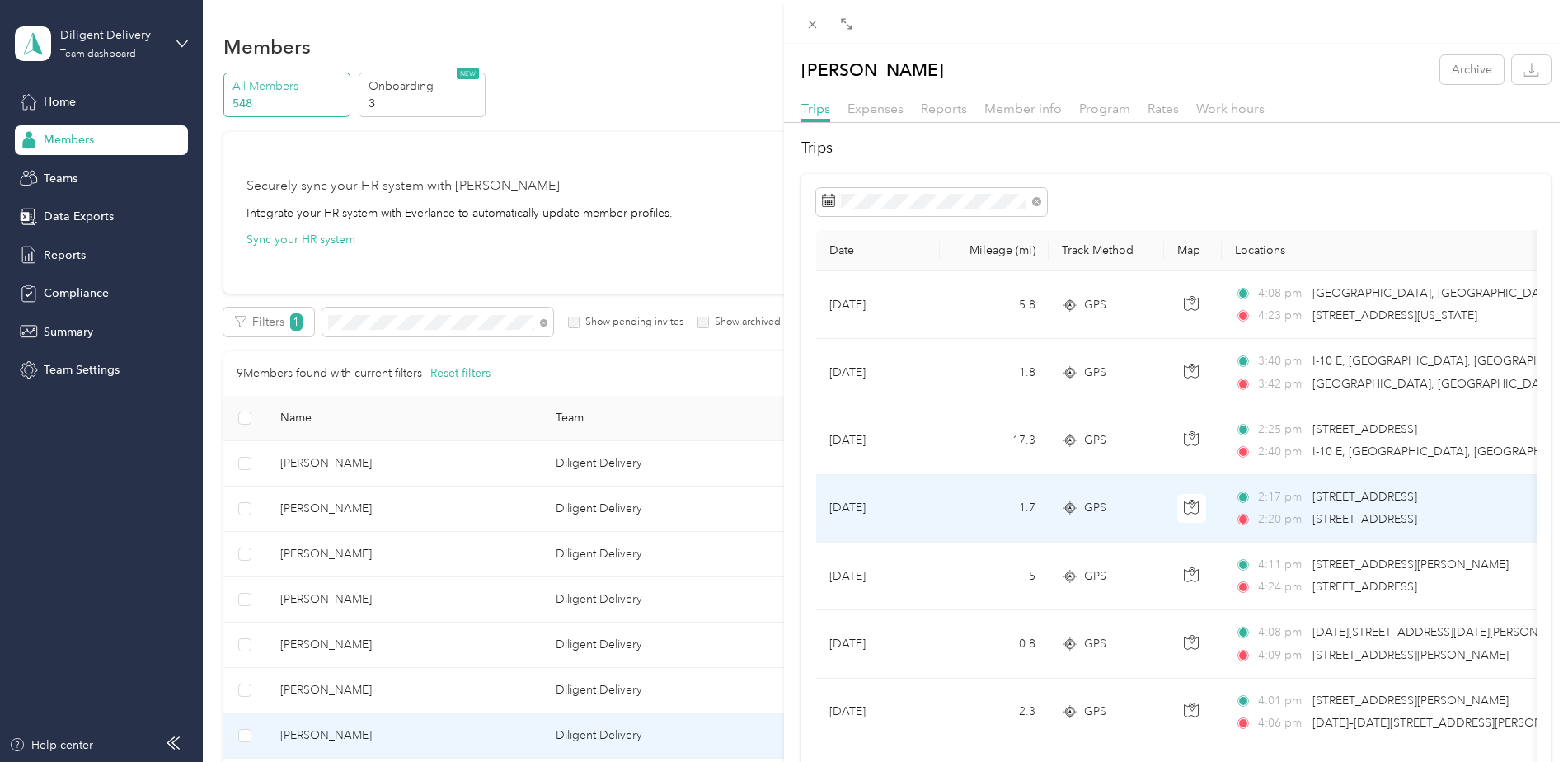
click at [987, 507] on td "1.7" at bounding box center [994, 508] width 108 height 67
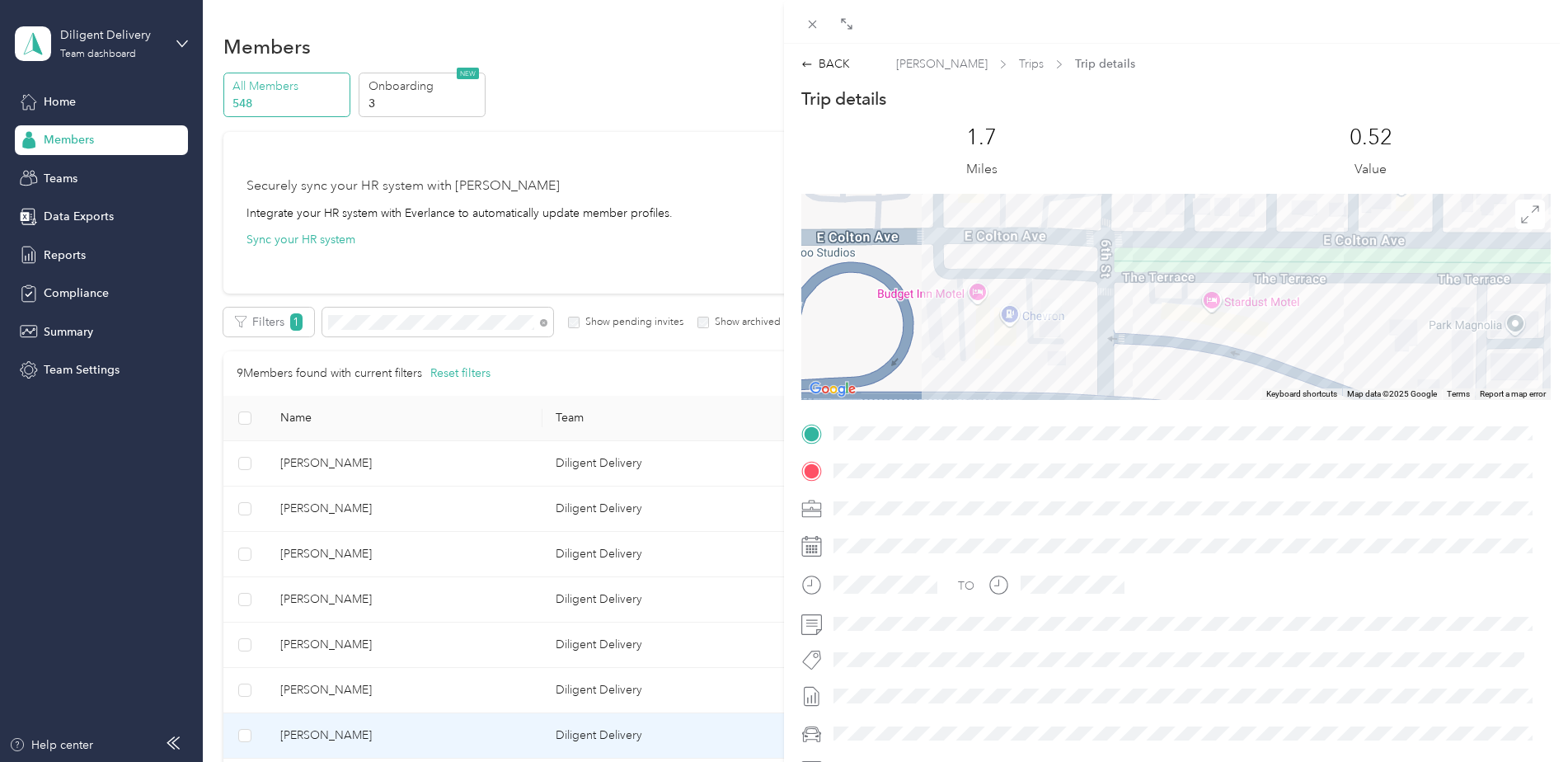
drag, startPoint x: 1096, startPoint y: 345, endPoint x: 1057, endPoint y: 248, distance: 104.5
click at [1057, 248] on div at bounding box center [1176, 297] width 750 height 206
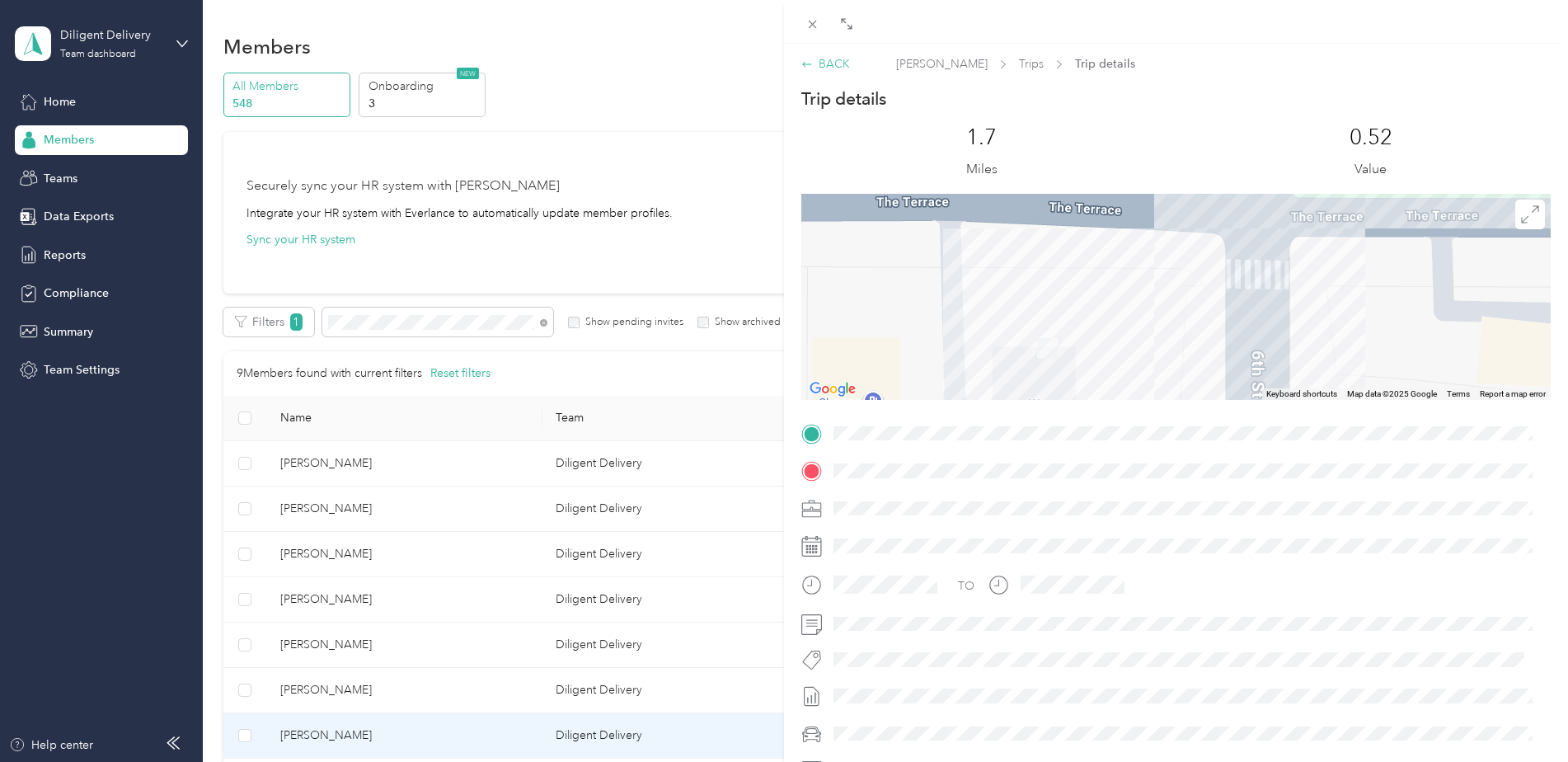
click at [843, 67] on div "BACK" at bounding box center [826, 64] width 49 height 17
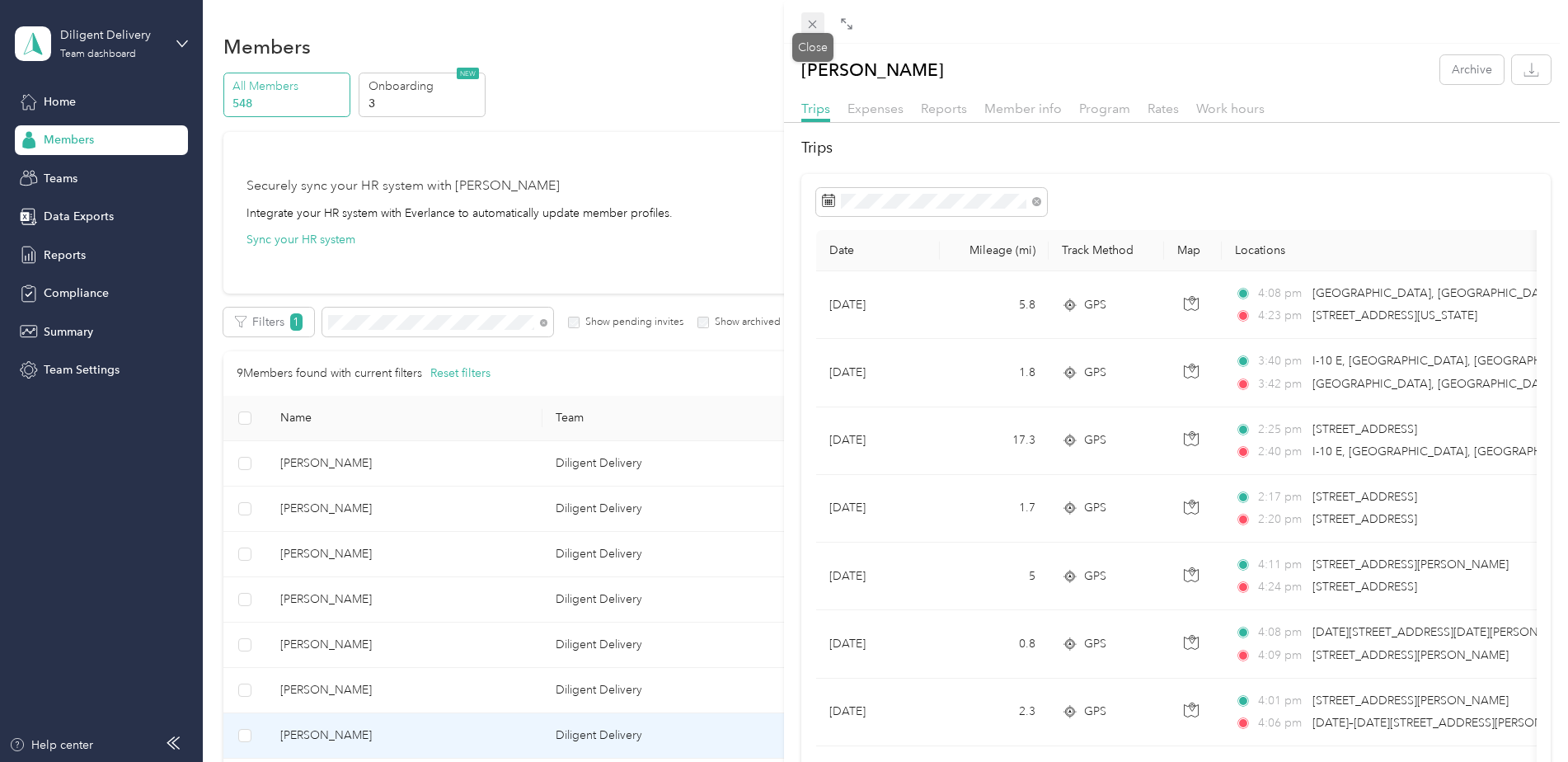
click at [812, 24] on g at bounding box center [812, 24] width 8 height 8
